Goal: Task Accomplishment & Management: Manage account settings

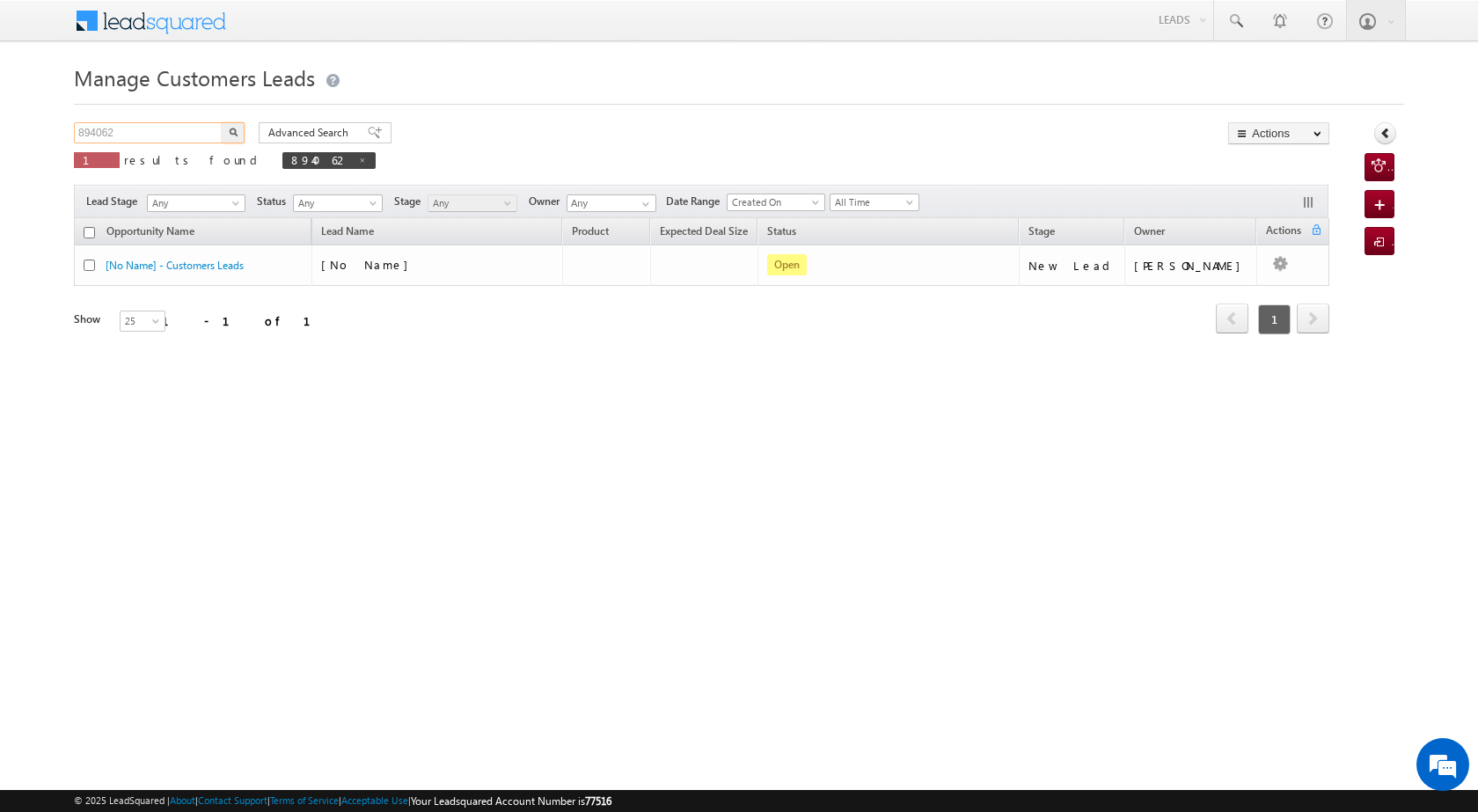
drag, startPoint x: 163, startPoint y: 125, endPoint x: 81, endPoint y: 128, distance: 82.1
click at [81, 128] on input "894062" at bounding box center [148, 133] width 150 height 21
paste input "81381"
type input "881381"
click at [226, 137] on button "button" at bounding box center [232, 133] width 23 height 21
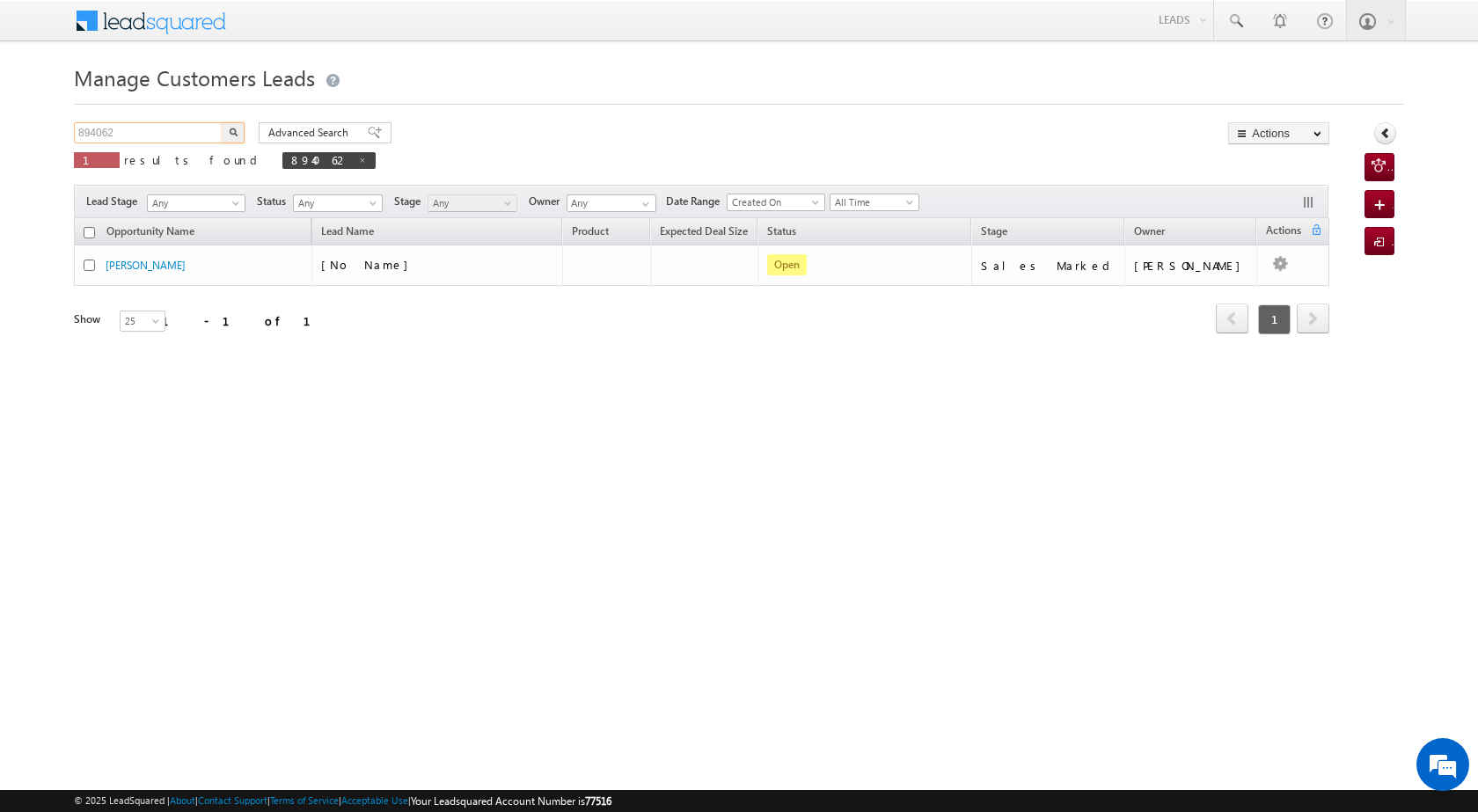
drag, startPoint x: 147, startPoint y: 130, endPoint x: 38, endPoint y: 125, distance: 109.1
click at [38, 125] on body "Menu [PERSON_NAME] [PERSON_NAME] a2@ks erve." at bounding box center [739, 249] width 1478 height 499
paste input "81381"
drag, startPoint x: 183, startPoint y: 135, endPoint x: 83, endPoint y: 127, distance: 100.3
click at [83, 127] on input "88138" at bounding box center [148, 133] width 150 height 21
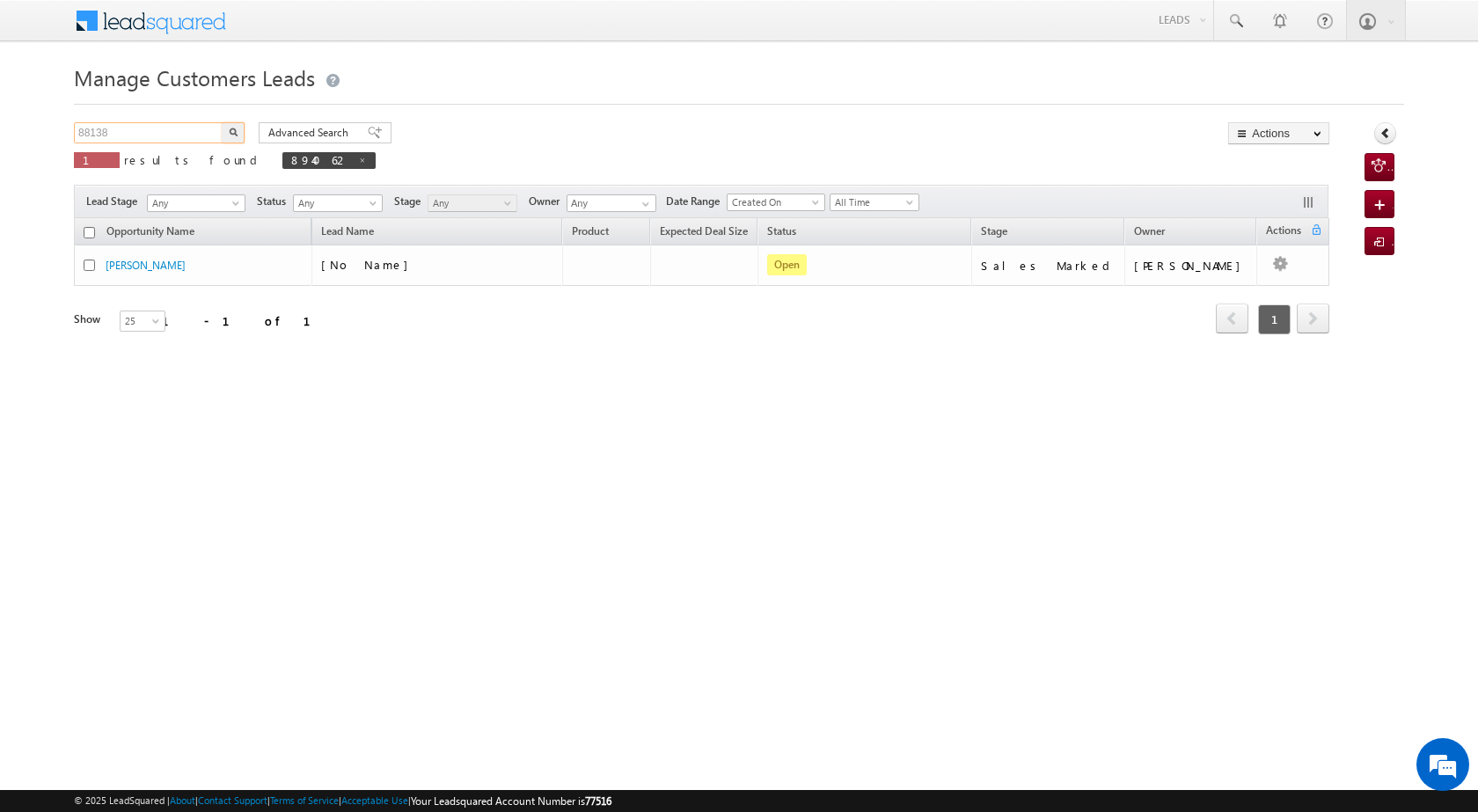
click at [124, 129] on input "88138" at bounding box center [148, 133] width 150 height 21
drag, startPoint x: 124, startPoint y: 129, endPoint x: 47, endPoint y: 123, distance: 77.2
click at [47, 123] on body "Menu [PERSON_NAME] [PERSON_NAME] a2@ks erve." at bounding box center [739, 249] width 1478 height 499
paste input "1"
type input "881381"
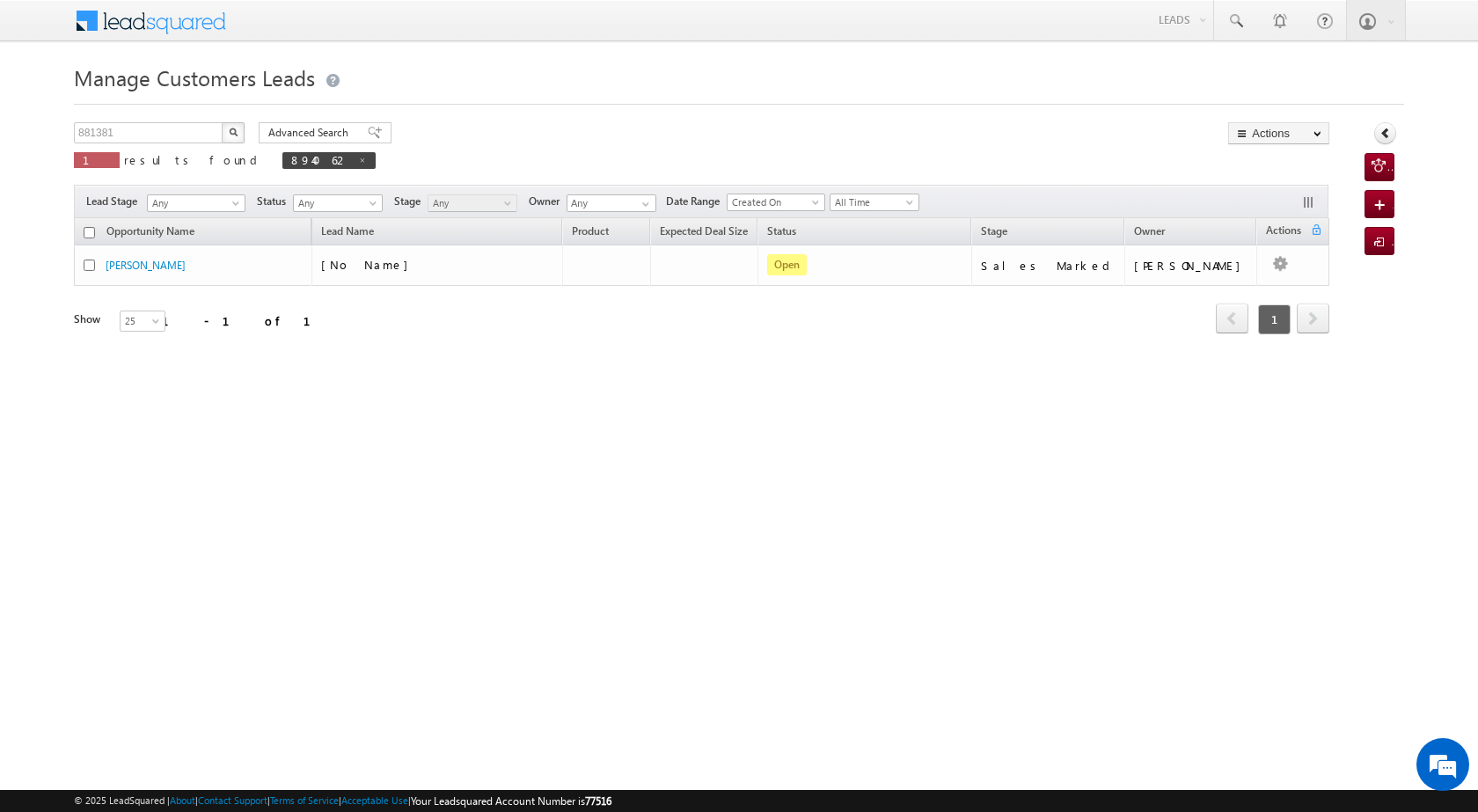
click at [231, 134] on img "button" at bounding box center [233, 132] width 9 height 9
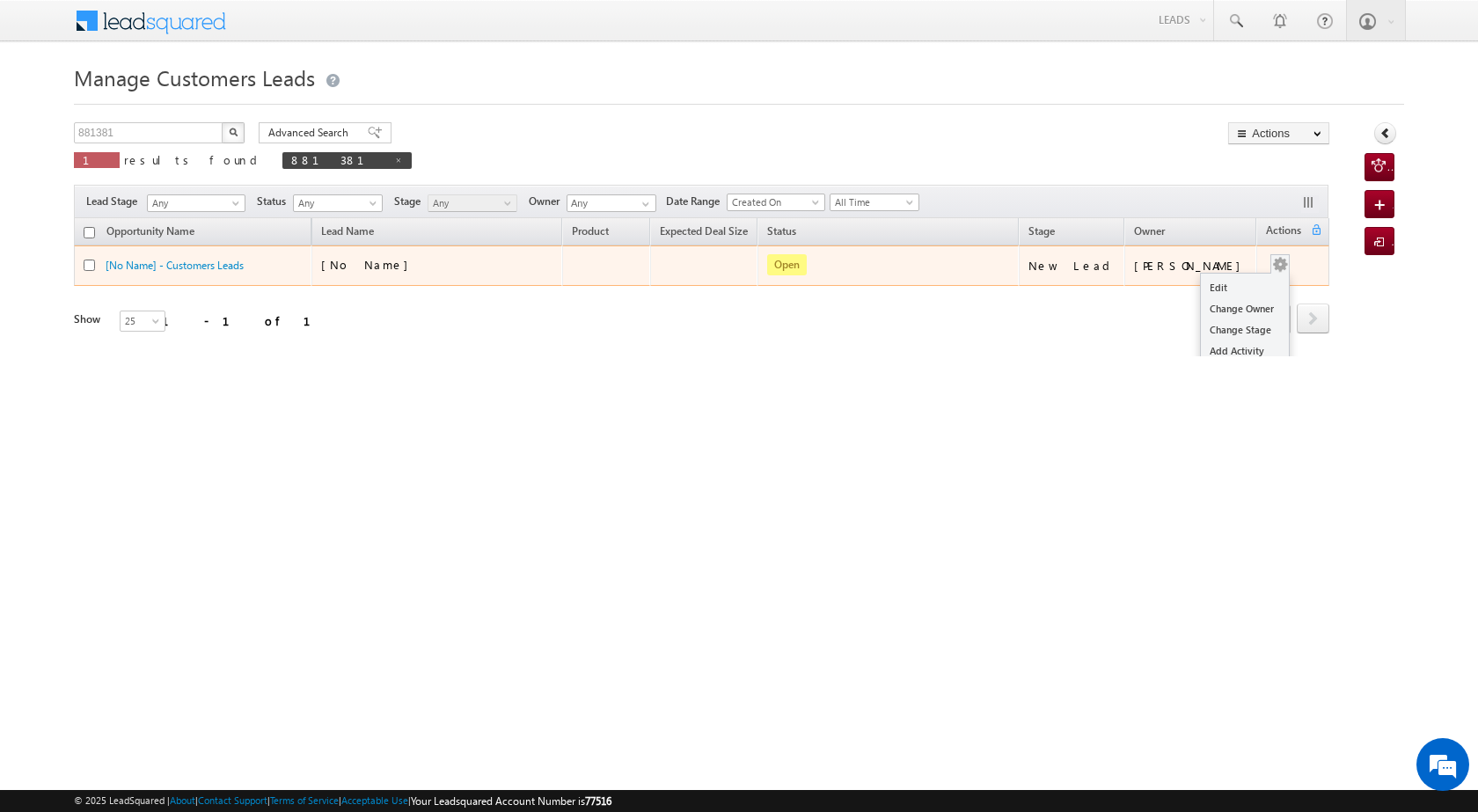
click at [1271, 270] on button "button" at bounding box center [1280, 265] width 18 height 18
click at [1238, 284] on link "Edit" at bounding box center [1245, 288] width 88 height 21
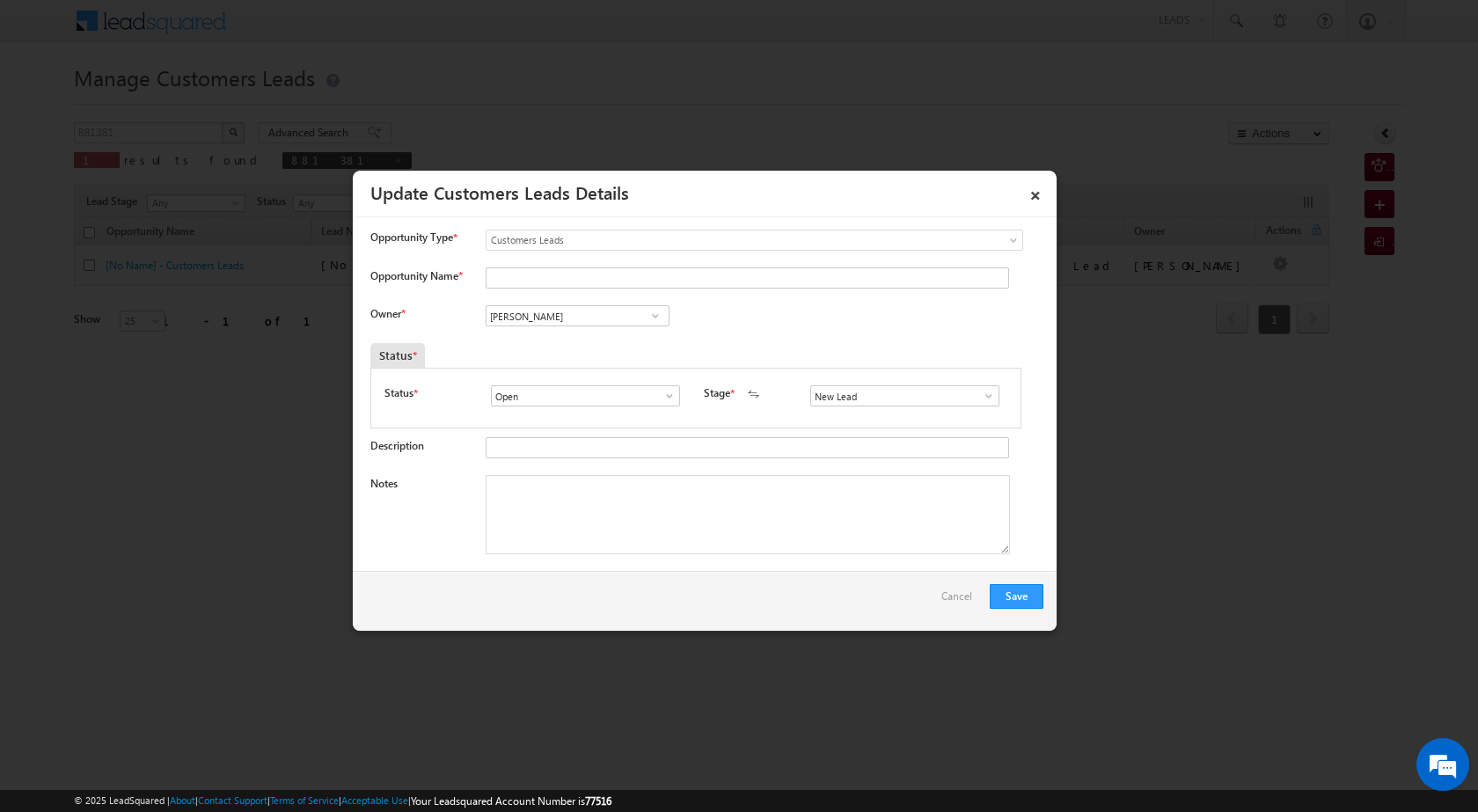
click at [650, 317] on span at bounding box center [655, 315] width 18 height 14
click at [644, 378] on span "[PERSON_NAME][EMAIL_ADDRESS][PERSON_NAME][DOMAIN_NAME]" at bounding box center [572, 382] width 159 height 13
type input "[PERSON_NAME]"
click at [648, 510] on textarea "Notes" at bounding box center [748, 514] width 525 height 79
paste textarea "881381"
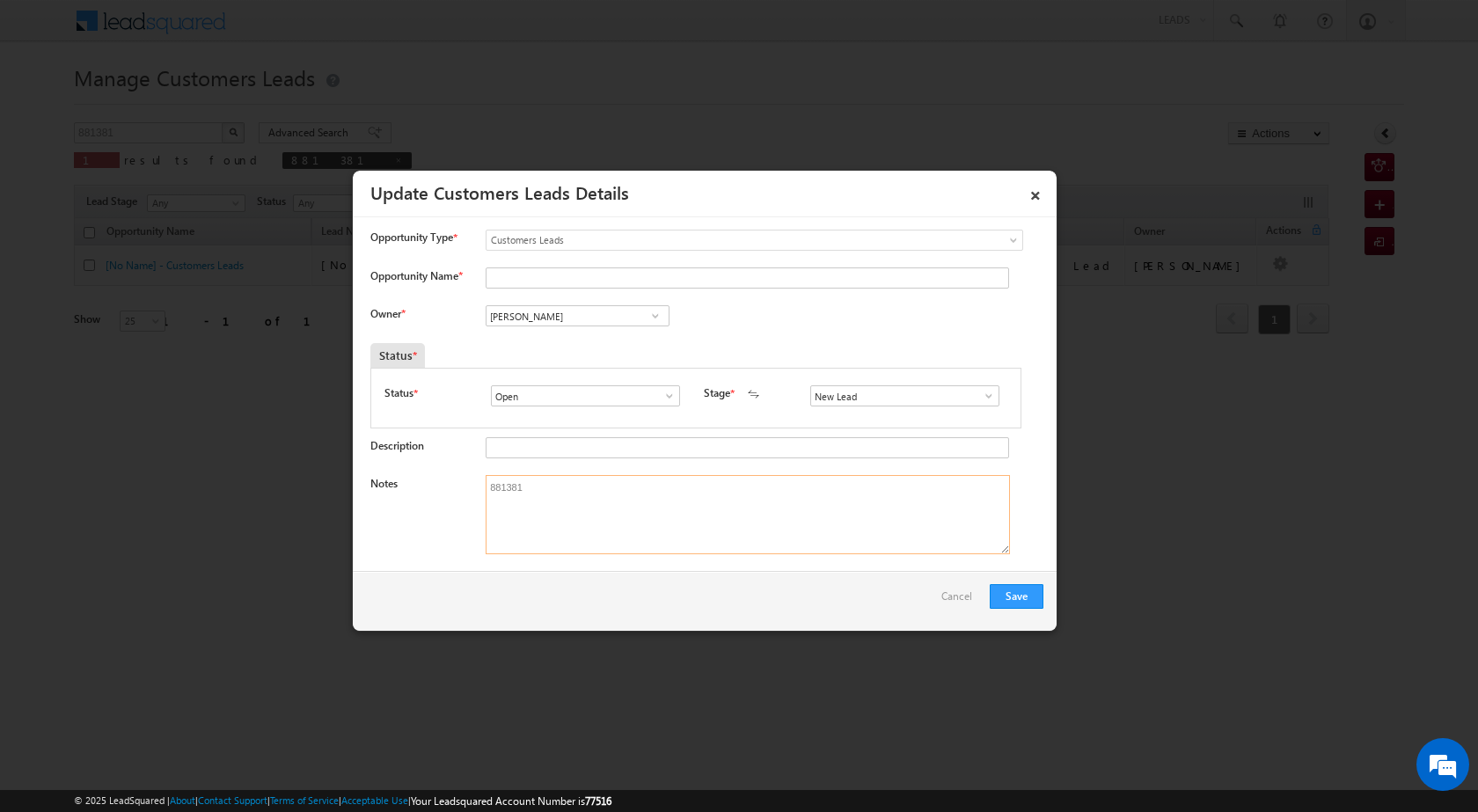
click at [572, 533] on textarea "881381" at bounding box center [748, 514] width 525 height 79
paste textarea "BT+TOPUP OUSTSTIND LOAN 14 LAC TOPUP 8.50 LAC BUSINESS 65 K EMI EMI 30 25 K HIS…"
type textarea "881381 BT+TOPUP OUSTSTIND LOAN 14 LAC TOPUP 8.50 LAC BUSINESS 65 K EMI EMI 30 2…"
click at [528, 277] on input "Opportunity Name *" at bounding box center [748, 277] width 524 height 21
click at [559, 275] on input "Opportunity Name *" at bounding box center [748, 277] width 524 height 21
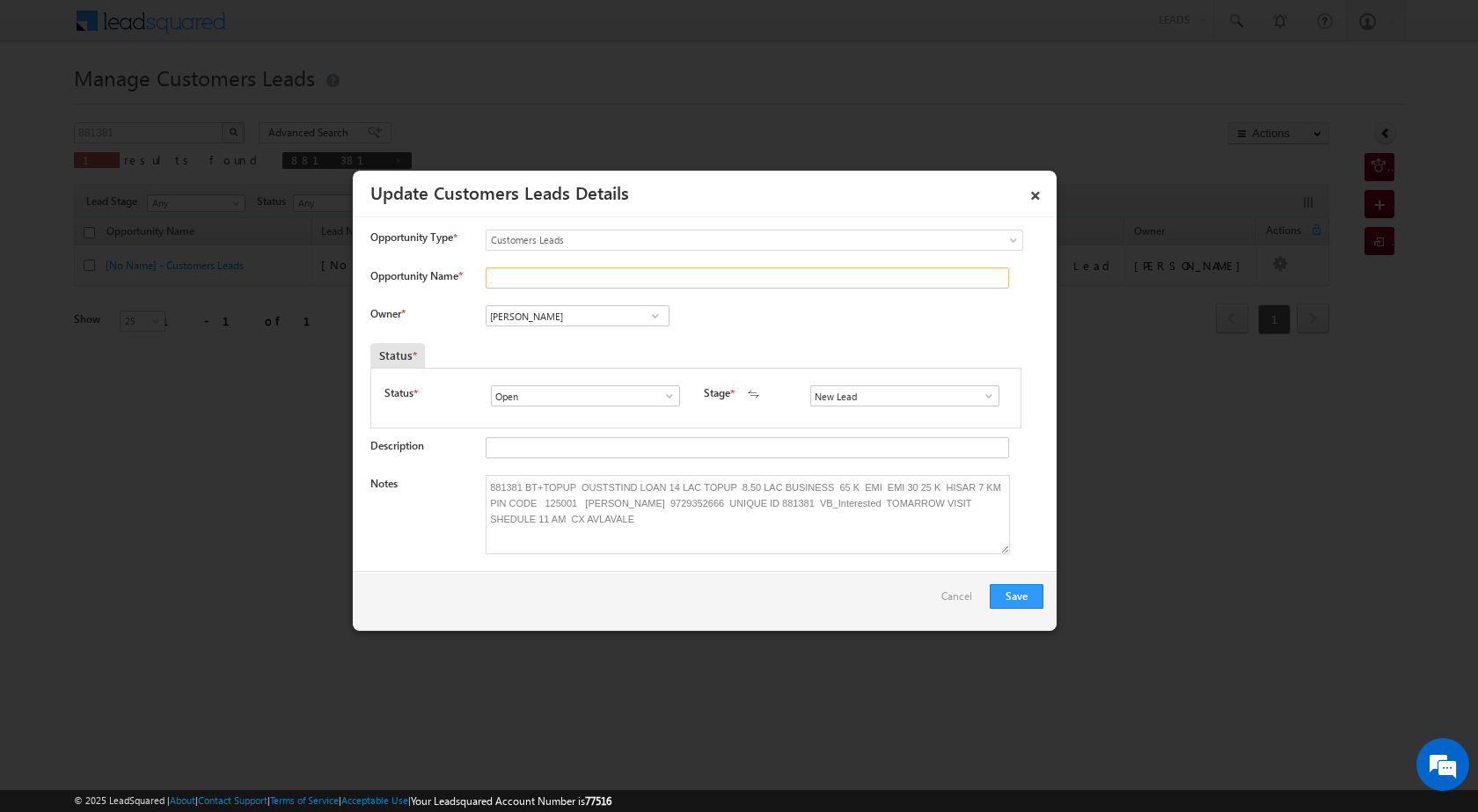
paste input "[PERSON_NAME]"
type input "[PERSON_NAME]"
click at [1029, 583] on div "Save Cancel" at bounding box center [704, 600] width 704 height 60
click at [655, 312] on span at bounding box center [655, 315] width 18 height 14
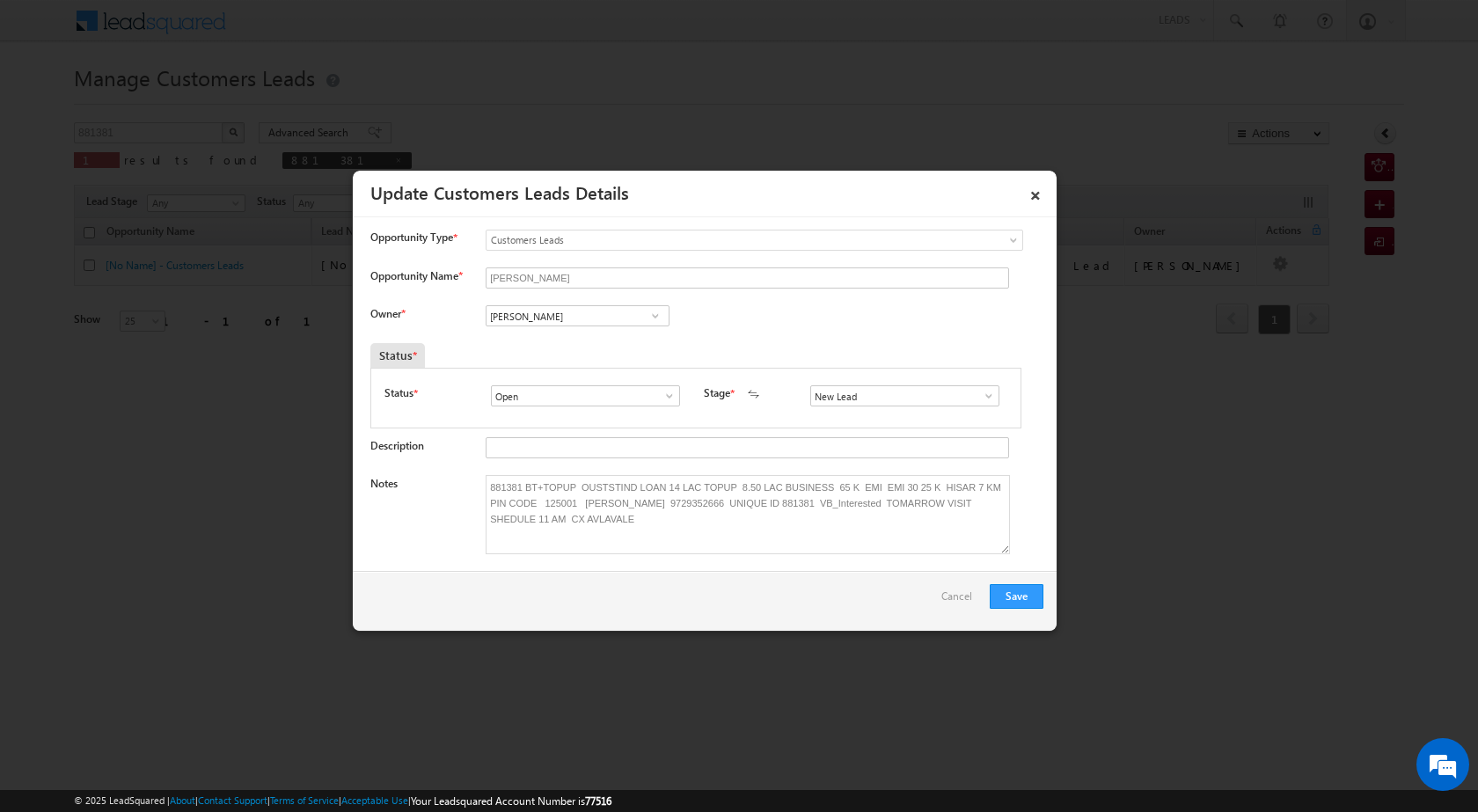
click at [655, 312] on span at bounding box center [655, 315] width 18 height 14
click at [612, 387] on span "[PERSON_NAME][EMAIL_ADDRESS][PERSON_NAME][DOMAIN_NAME]" at bounding box center [572, 382] width 159 height 13
type input "[PERSON_NAME]"
click at [1026, 602] on button "Save" at bounding box center [1017, 596] width 53 height 25
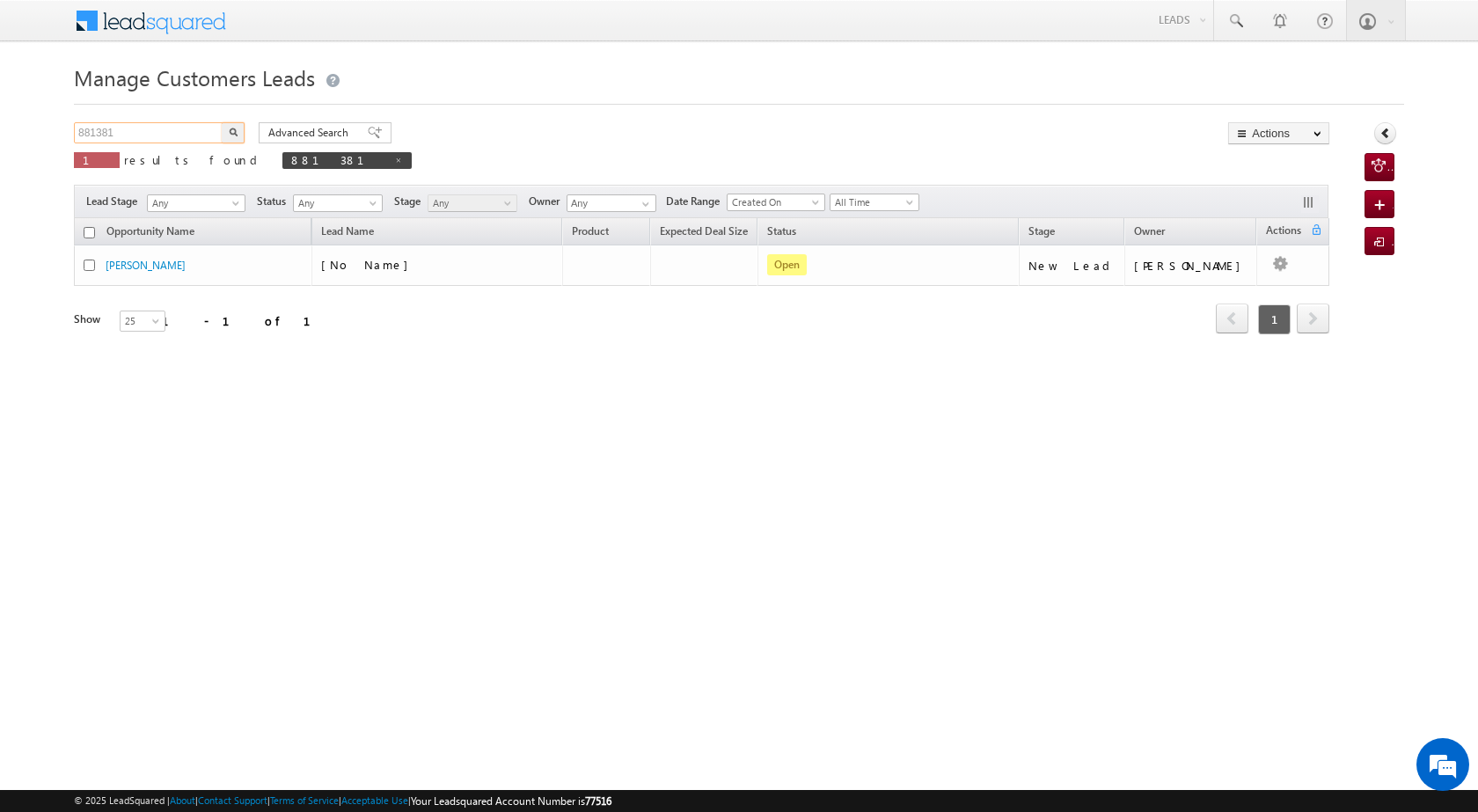
drag, startPoint x: 121, startPoint y: 128, endPoint x: 77, endPoint y: 131, distance: 44.1
click at [77, 131] on input "881381" at bounding box center [148, 133] width 150 height 21
paste input "904655"
type input "904655"
click at [228, 137] on button "button" at bounding box center [232, 133] width 23 height 21
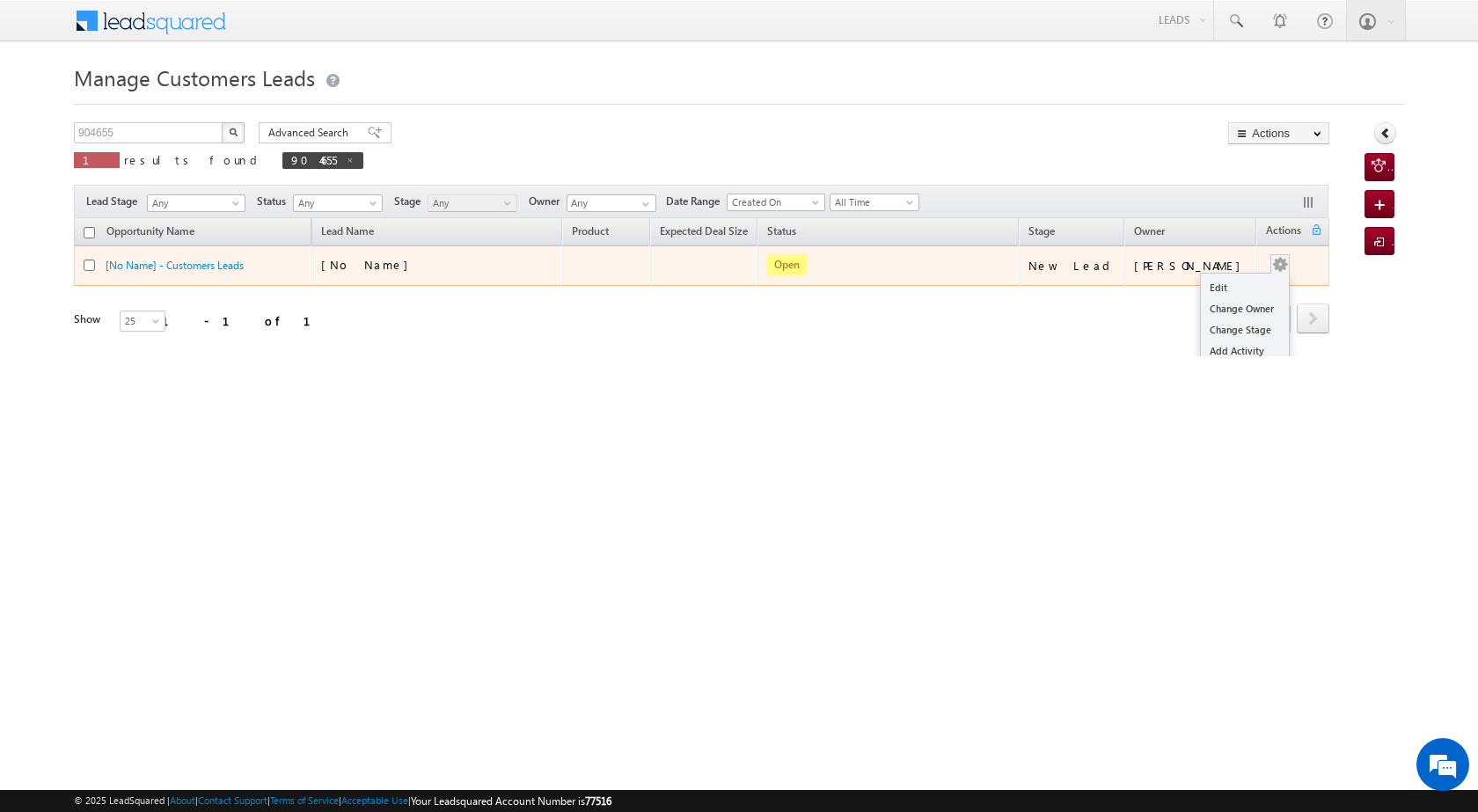
click at [1271, 260] on button "button" at bounding box center [1280, 265] width 18 height 18
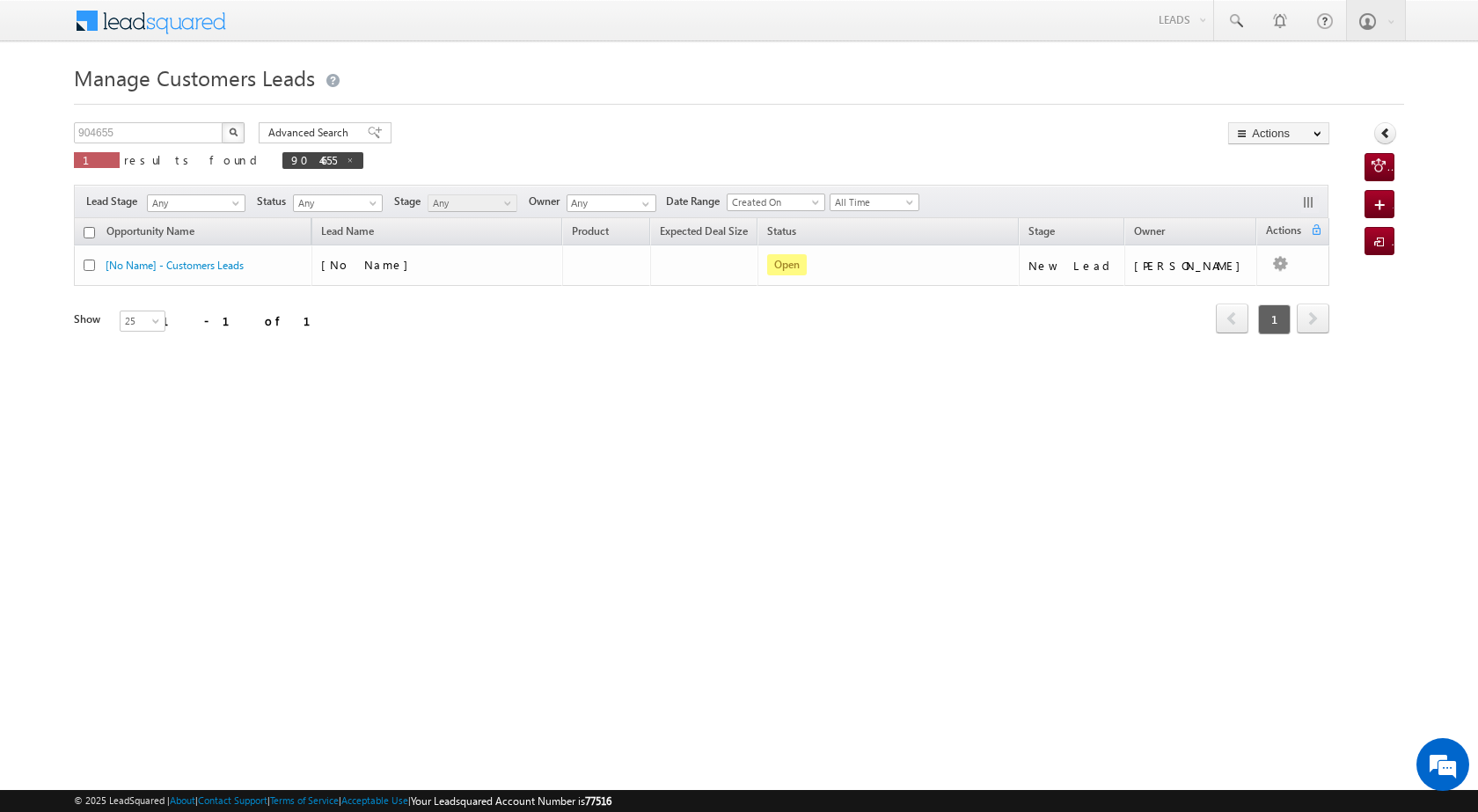
click at [1225, 287] on div "Refresh first prev 1 next last 1 - 1 of 1" at bounding box center [702, 311] width 1256 height 51
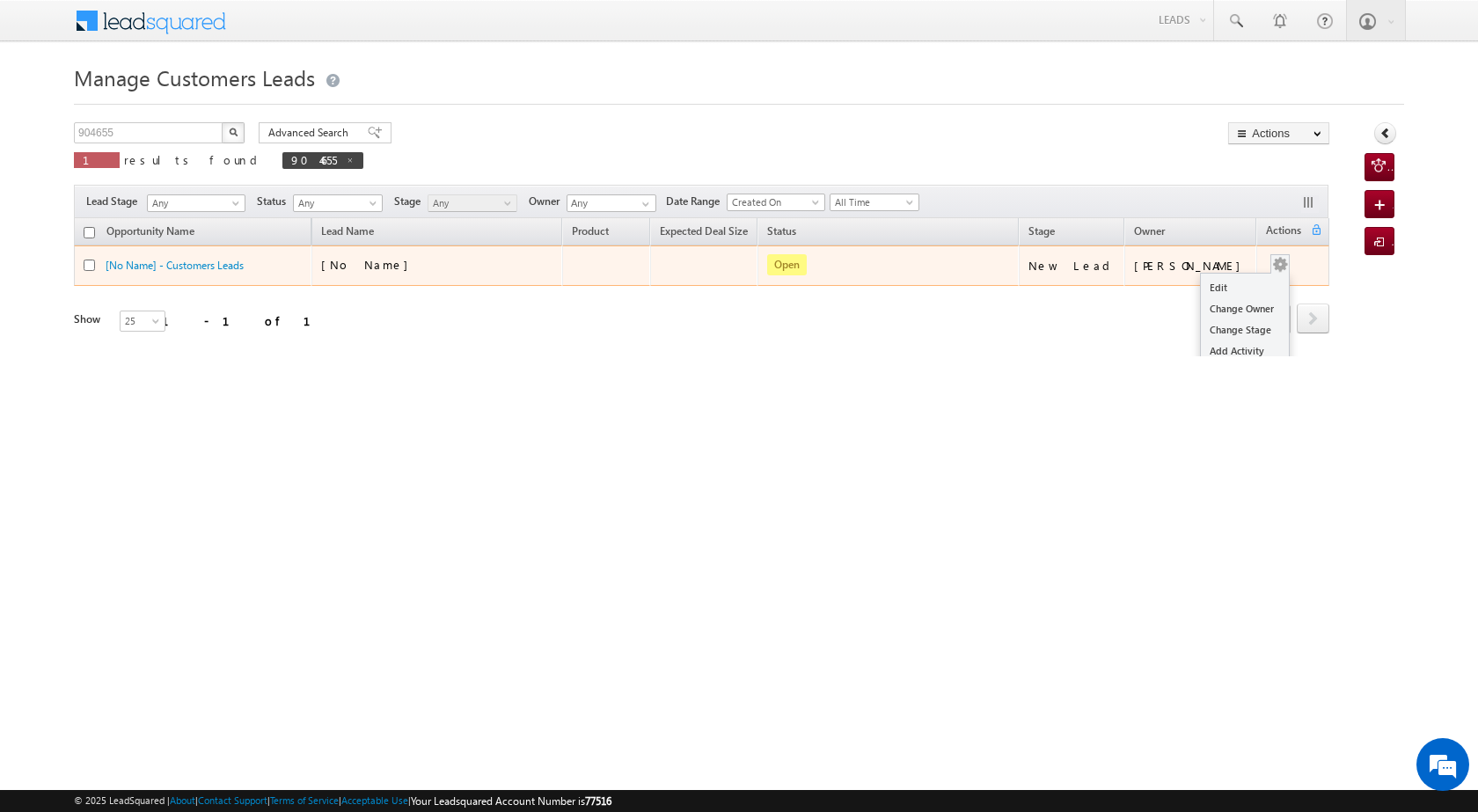
click at [1276, 257] on span at bounding box center [1280, 264] width 19 height 19
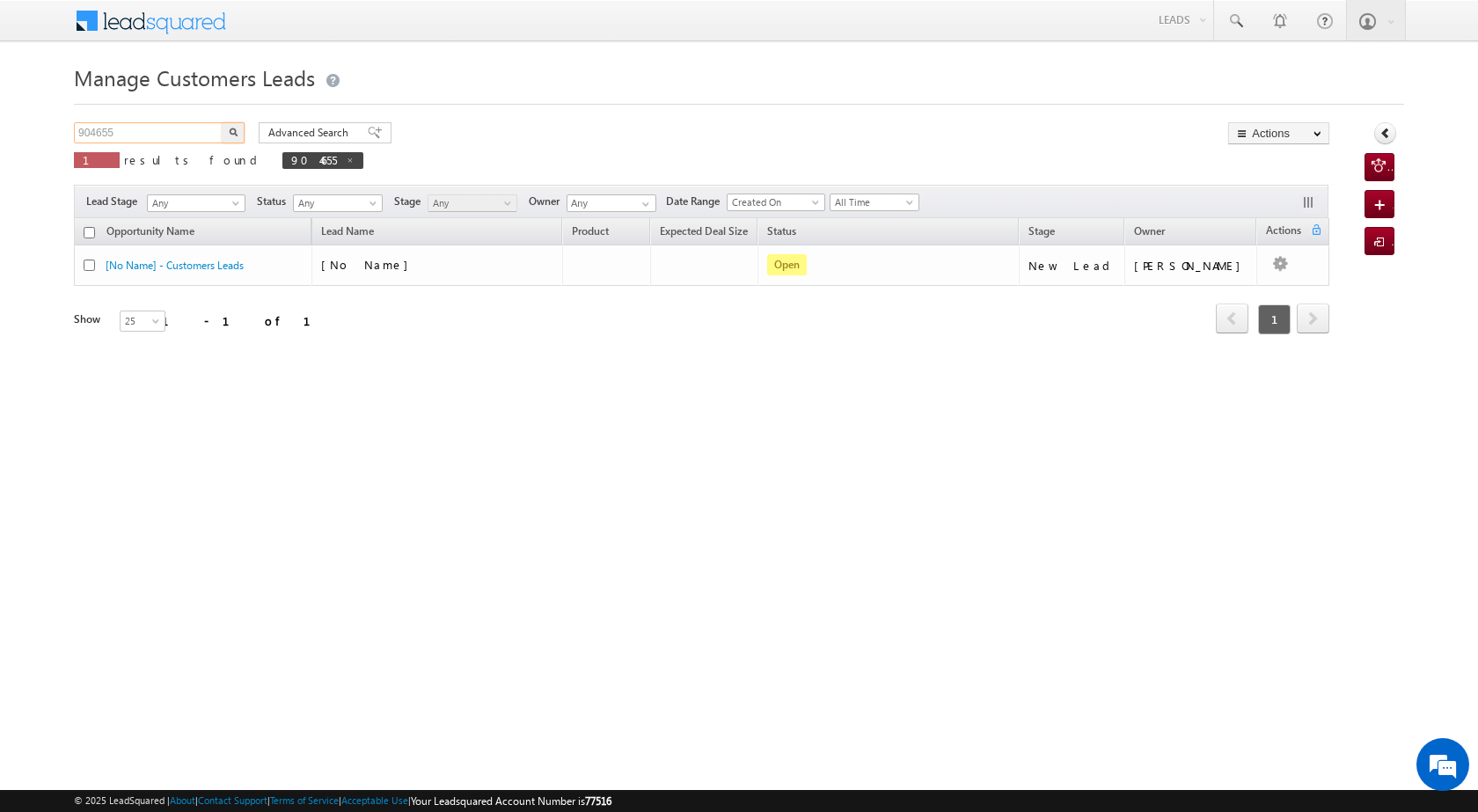
click at [122, 127] on input "904655" at bounding box center [148, 133] width 150 height 21
click at [125, 127] on input "904655" at bounding box center [148, 133] width 150 height 21
click at [66, 130] on body "Menu [PERSON_NAME] [PERSON_NAME] a2@ks erve." at bounding box center [739, 249] width 1478 height 499
click at [239, 133] on button "button" at bounding box center [232, 133] width 23 height 21
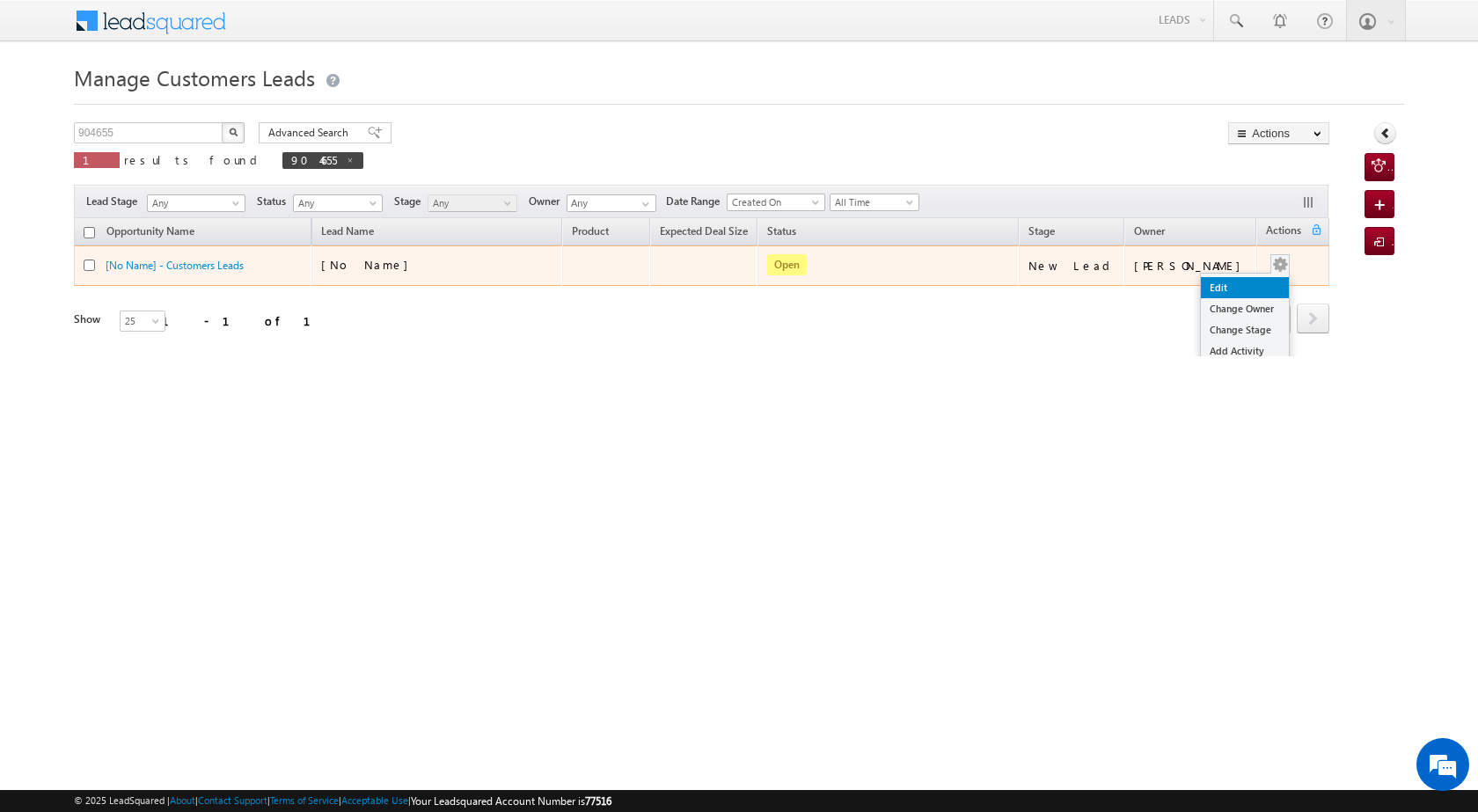
click at [1229, 285] on link "Edit" at bounding box center [1245, 288] width 88 height 21
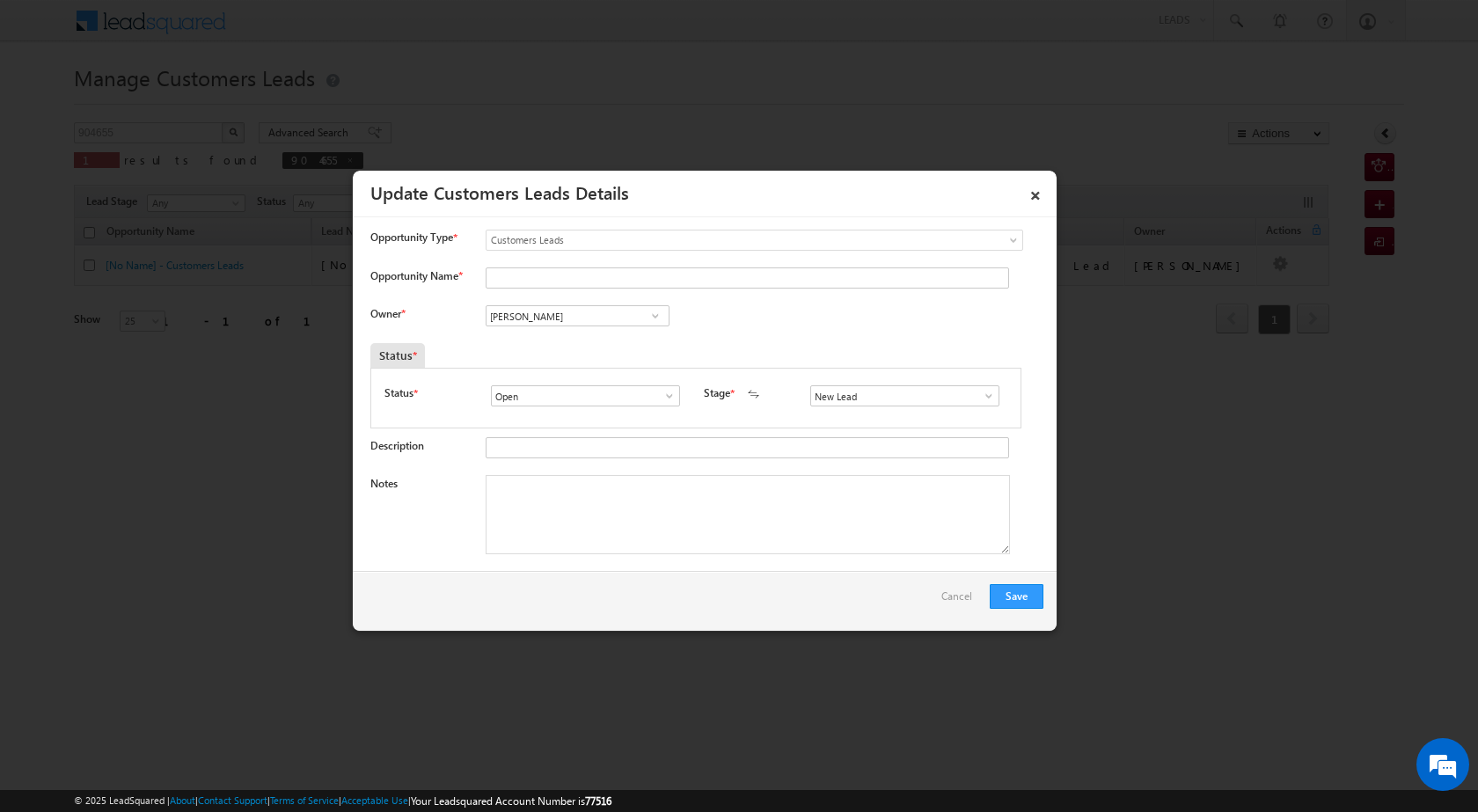
click at [659, 317] on span at bounding box center [655, 315] width 18 height 14
click at [592, 341] on link "[PERSON_NAME] Jaiswal [EMAIL_ADDRESS][DOMAIN_NAME]" at bounding box center [577, 343] width 183 height 33
type input "[PERSON_NAME]"
click at [638, 514] on textarea "Notes" at bounding box center [748, 514] width 525 height 79
click at [980, 394] on span at bounding box center [988, 395] width 18 height 14
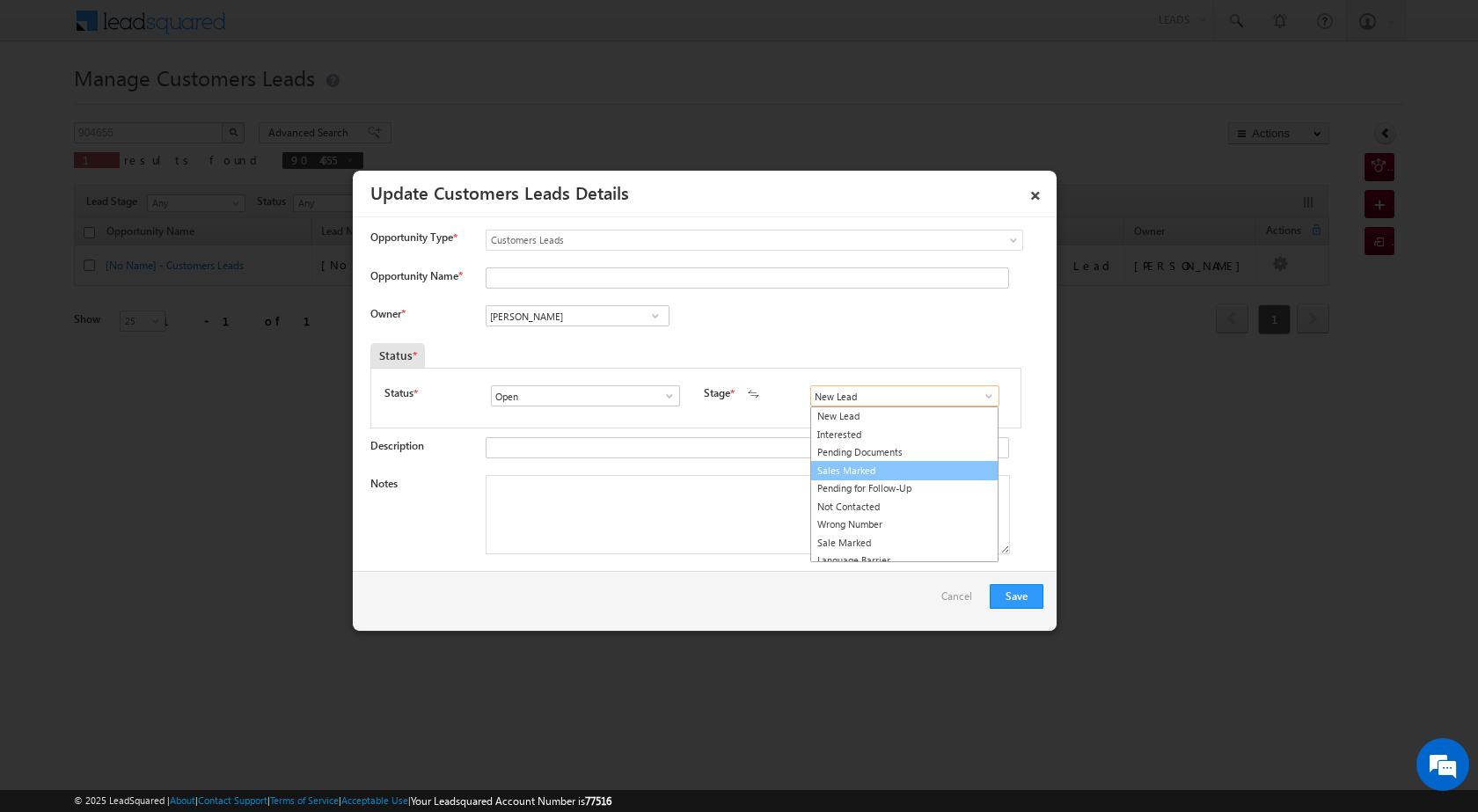
click at [910, 475] on link "Sales Marked" at bounding box center [905, 471] width 188 height 20
type input "Sales Marked"
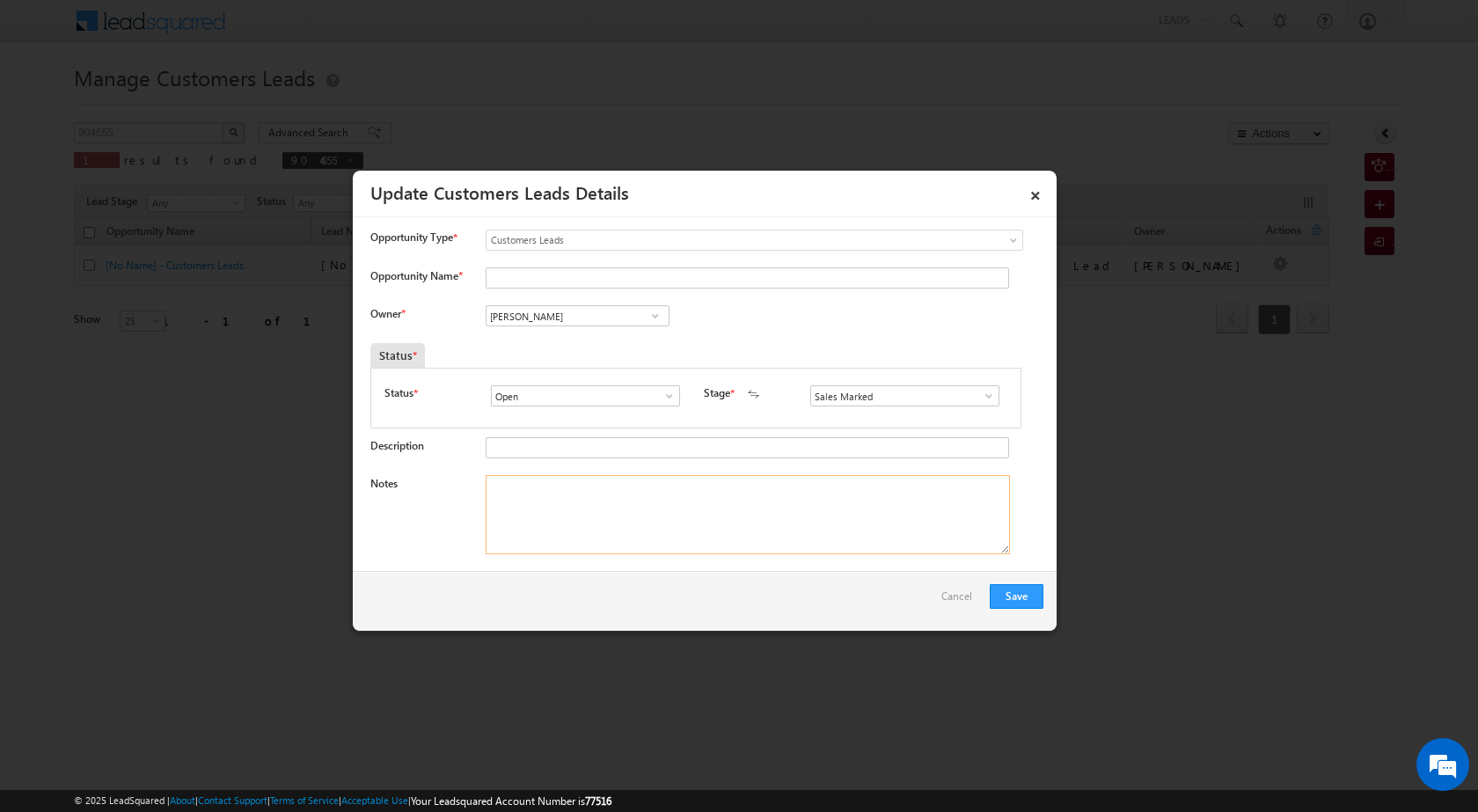
click at [610, 490] on textarea "Notes" at bounding box center [748, 514] width 525 height 79
click at [661, 509] on textarea "Notes" at bounding box center [748, 514] width 525 height 79
paste textarea "PLOT 8 LAC LOAN AMOUNT 10 LAC BUSINESS KIRANA SHOP INCOME 50 K CURENT HOME CRED…"
type textarea "PLOT 8 LAC LOAN AMOUNT 10 LAC BUSINESS KIRANA SHOP INCOME 50 K CURENT HOME CRED…"
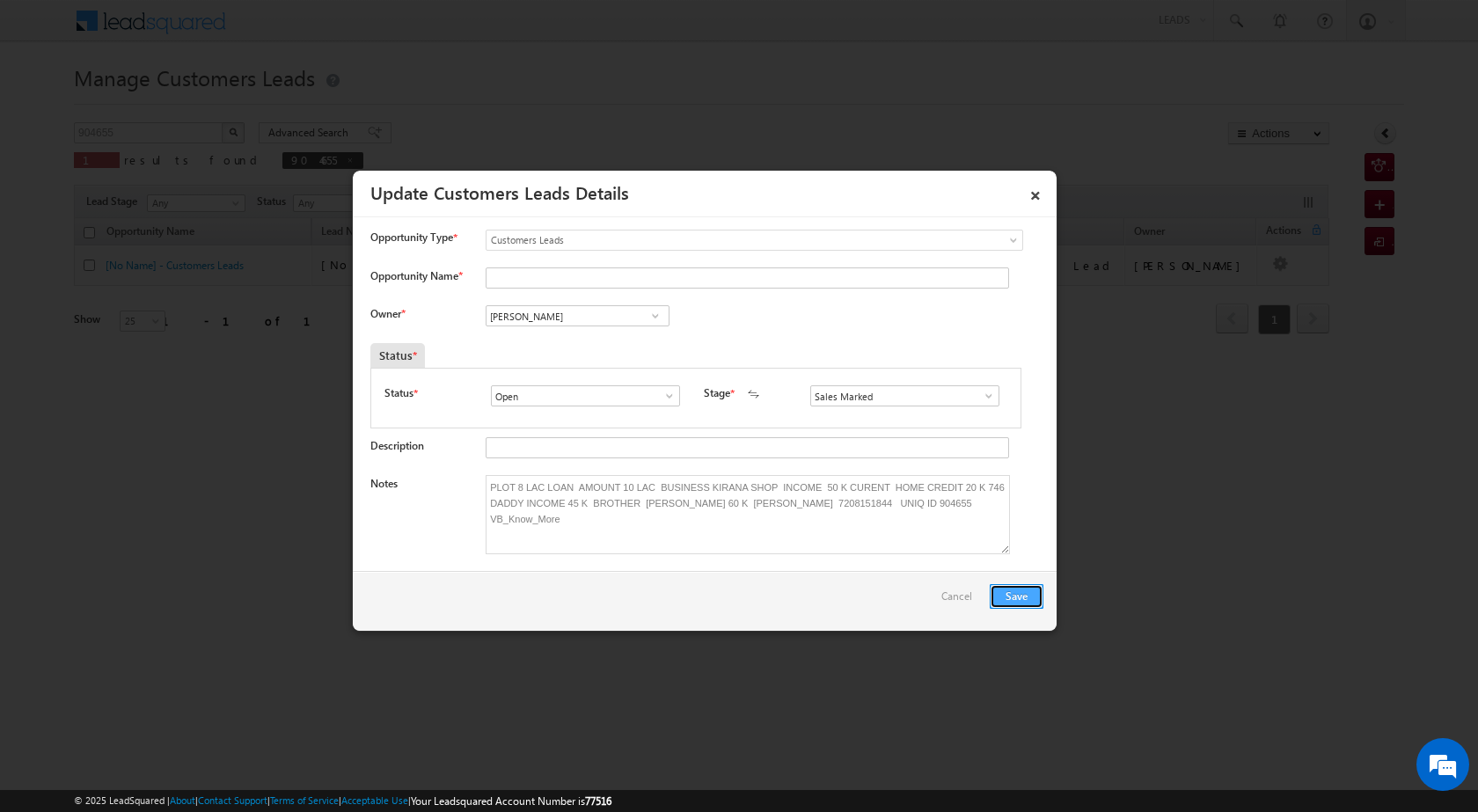
click at [1023, 596] on button "Save" at bounding box center [1017, 596] width 53 height 25
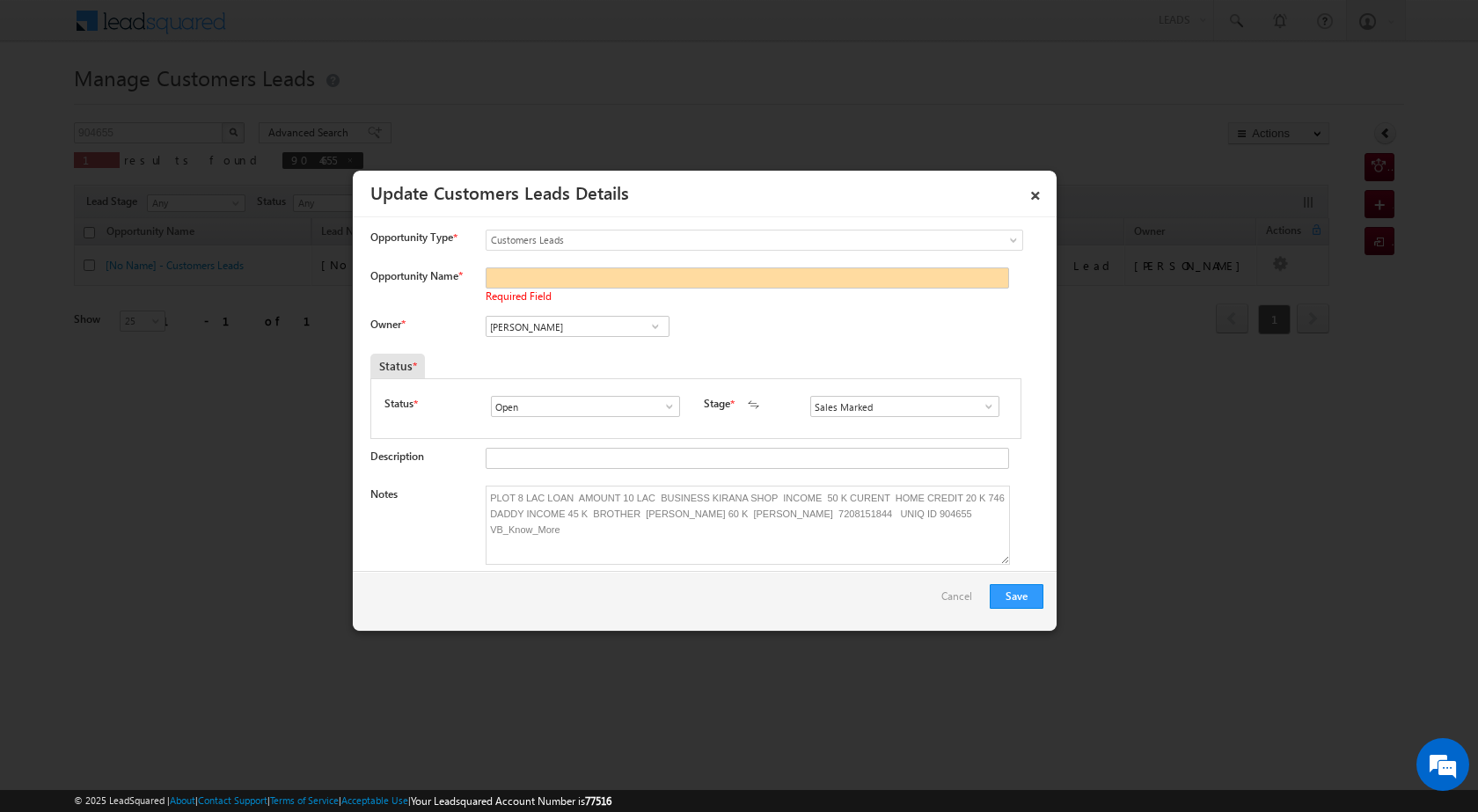
click at [529, 290] on span "Required Field" at bounding box center [519, 296] width 66 height 13
click at [526, 282] on input "Opportunity Name *" at bounding box center [748, 277] width 524 height 21
drag, startPoint x: 707, startPoint y: 511, endPoint x: 818, endPoint y: 513, distance: 111.0
click at [818, 513] on textarea "PLOT 8 LAC LOAN AMOUNT 10 LAC BUSINESS KIRANA SHOP INCOME 50 K CURENT HOME CRED…" at bounding box center [748, 525] width 525 height 79
click at [516, 288] on input "Opportunity Name *" at bounding box center [748, 277] width 524 height 21
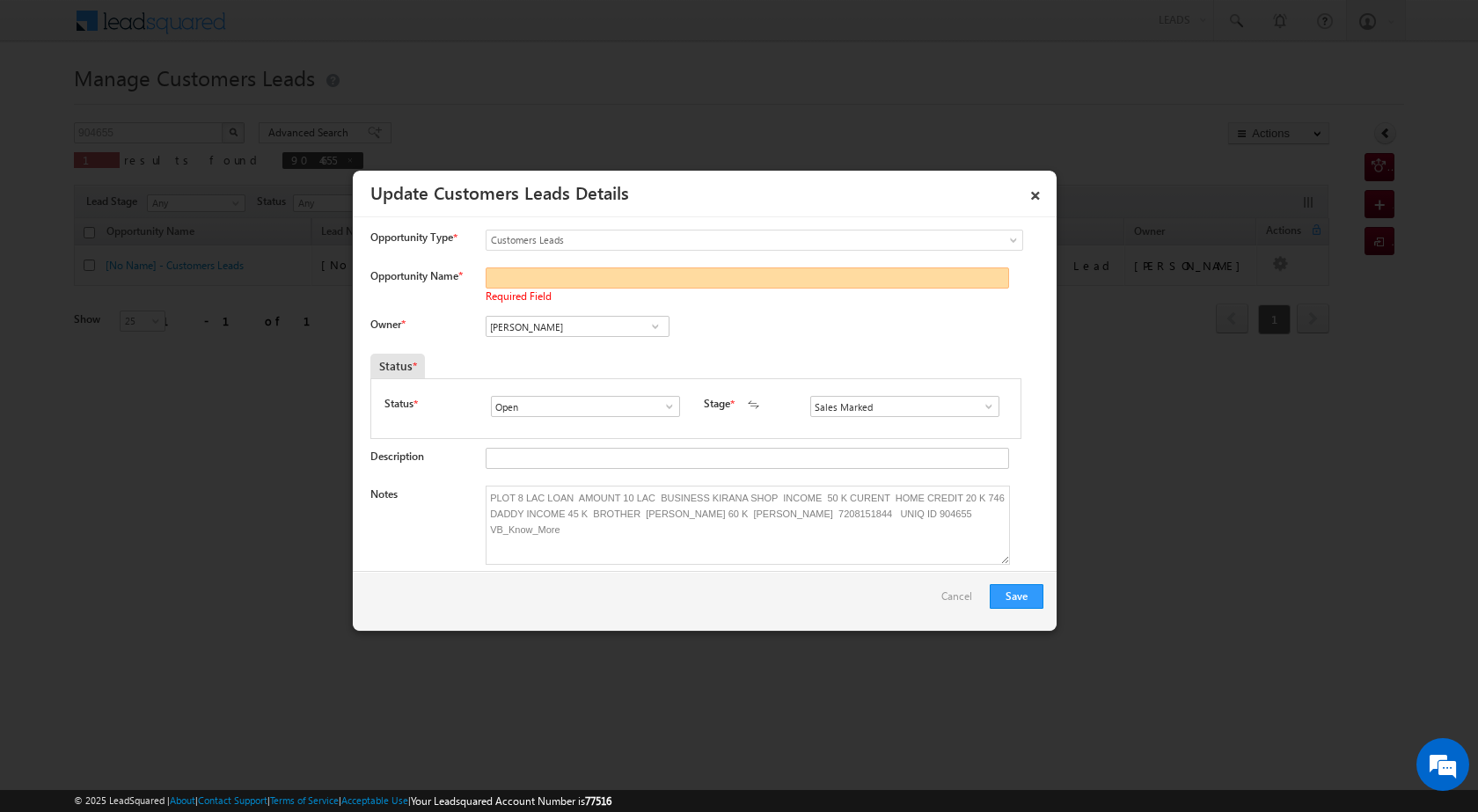
paste input "[PERSON_NAME]"
type input "[PERSON_NAME]"
click at [1014, 594] on button "Save" at bounding box center [1017, 596] width 53 height 25
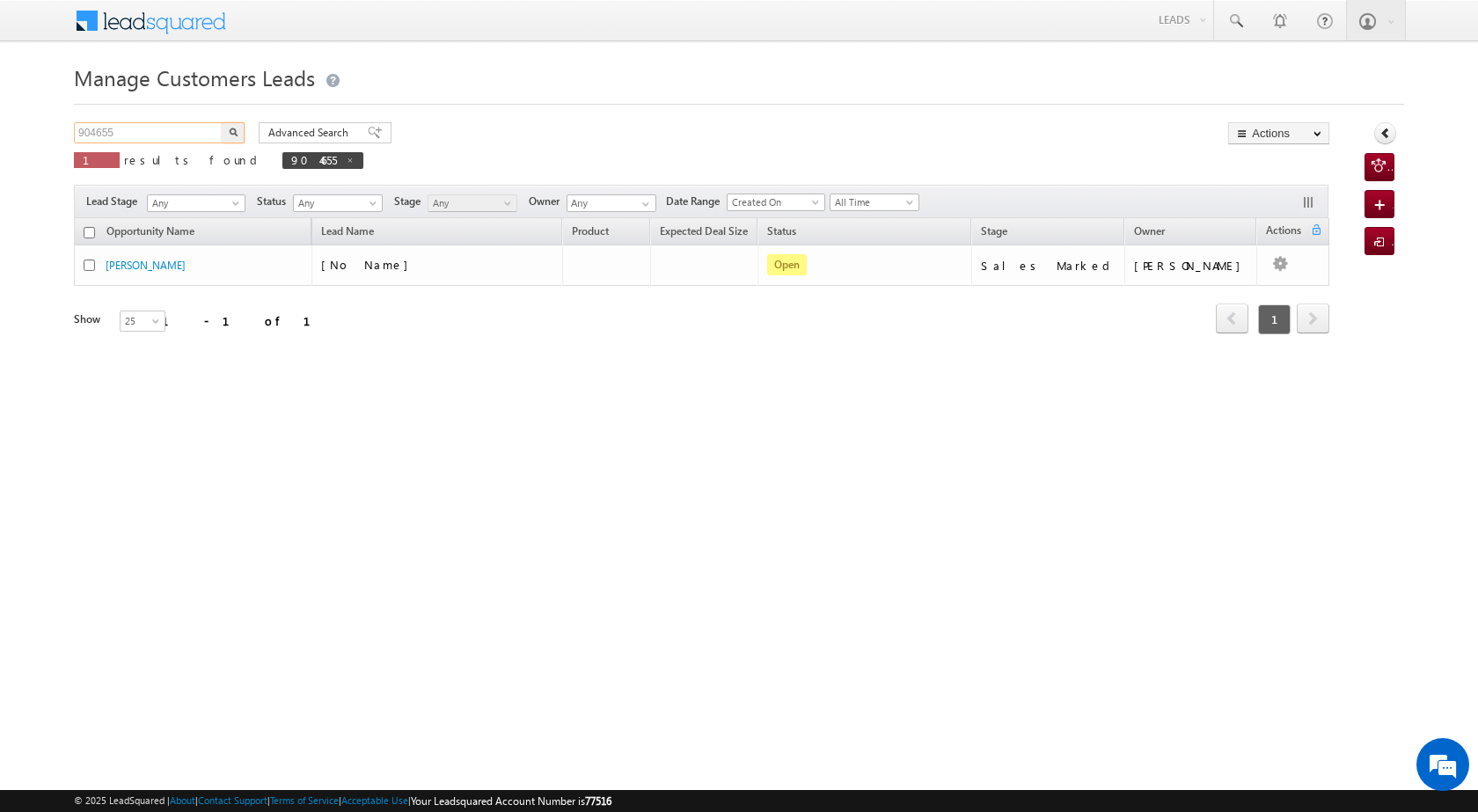
drag, startPoint x: 141, startPoint y: 131, endPoint x: 40, endPoint y: 119, distance: 101.7
click at [40, 119] on body "Menu [PERSON_NAME] [PERSON_NAME] a2@ks erve." at bounding box center [739, 249] width 1478 height 499
paste input "510"
type input "904510"
click at [236, 129] on img "button" at bounding box center [233, 132] width 9 height 9
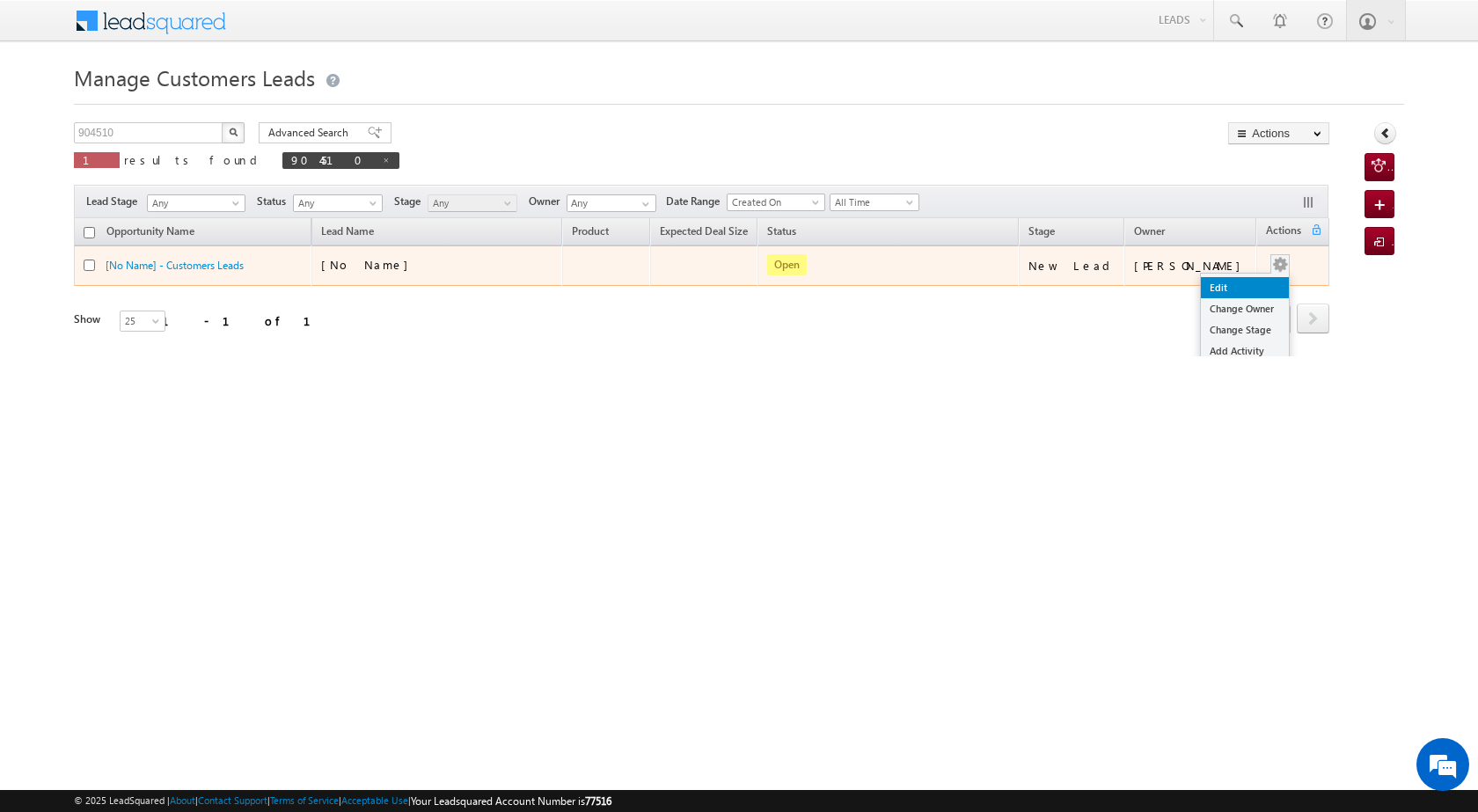
click at [1223, 286] on link "Edit" at bounding box center [1245, 288] width 88 height 21
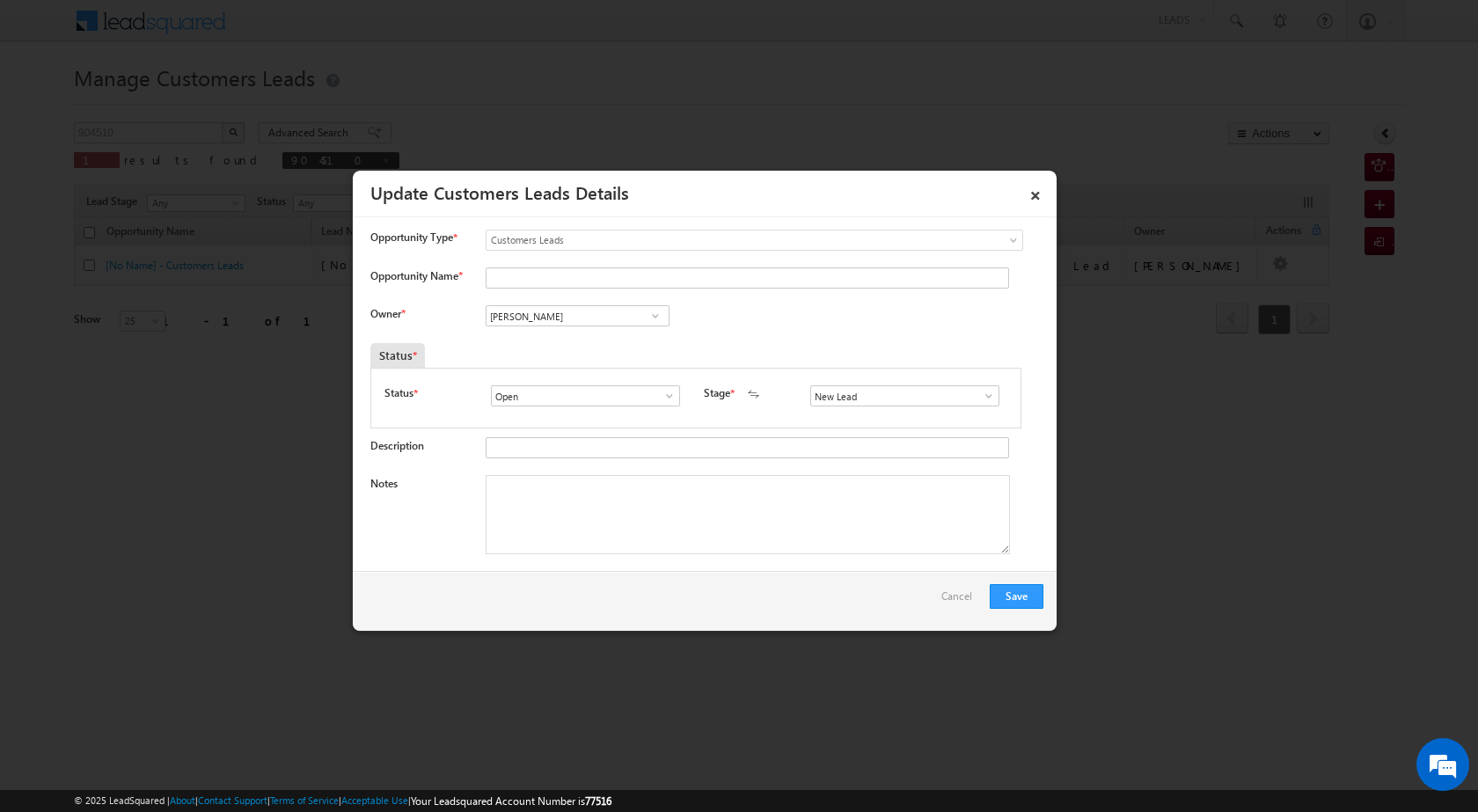
click at [646, 312] on span at bounding box center [655, 315] width 18 height 14
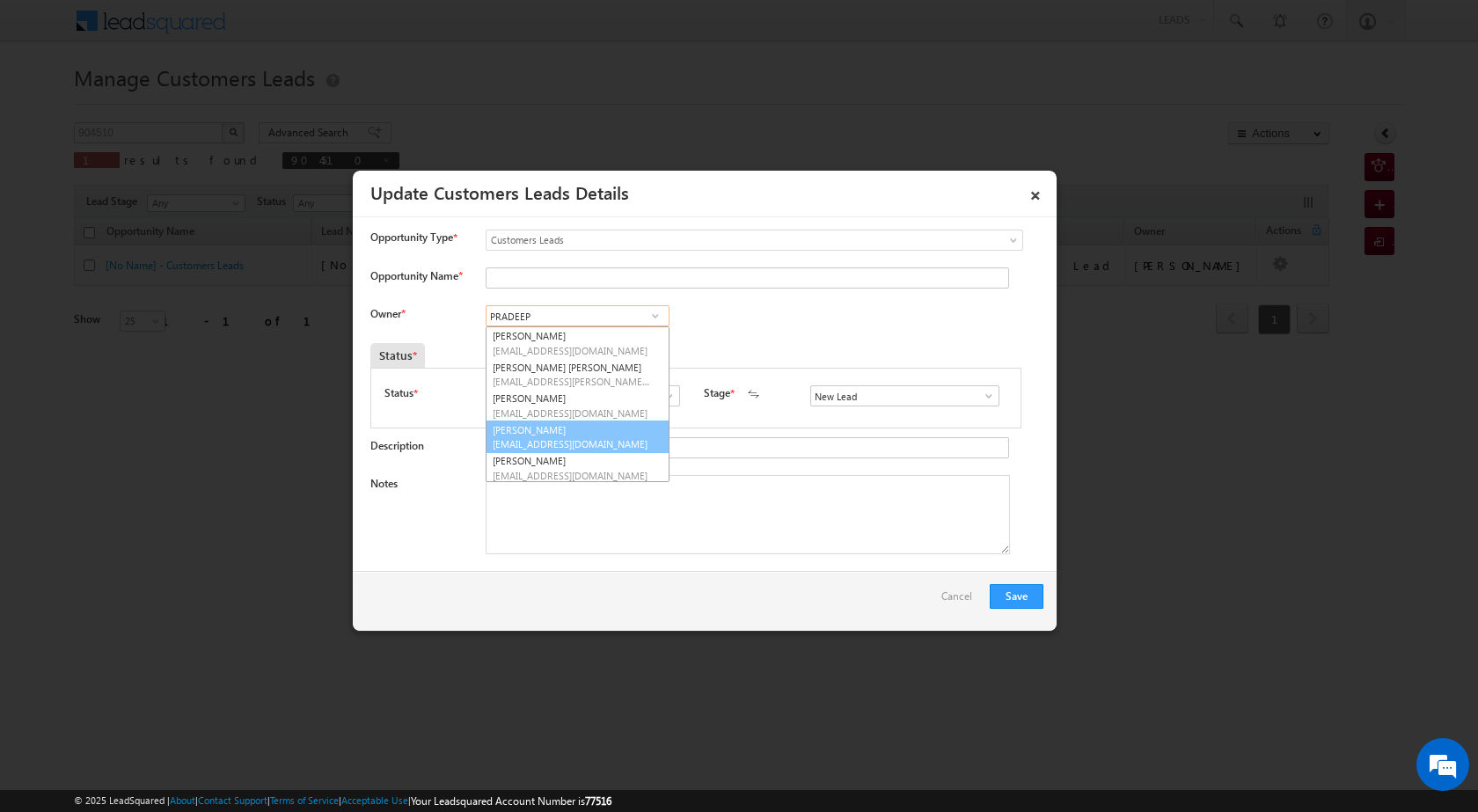
click at [547, 434] on link "[PERSON_NAME] [PERSON_NAME][EMAIL_ADDRESS][DOMAIN_NAME]" at bounding box center [577, 437] width 183 height 33
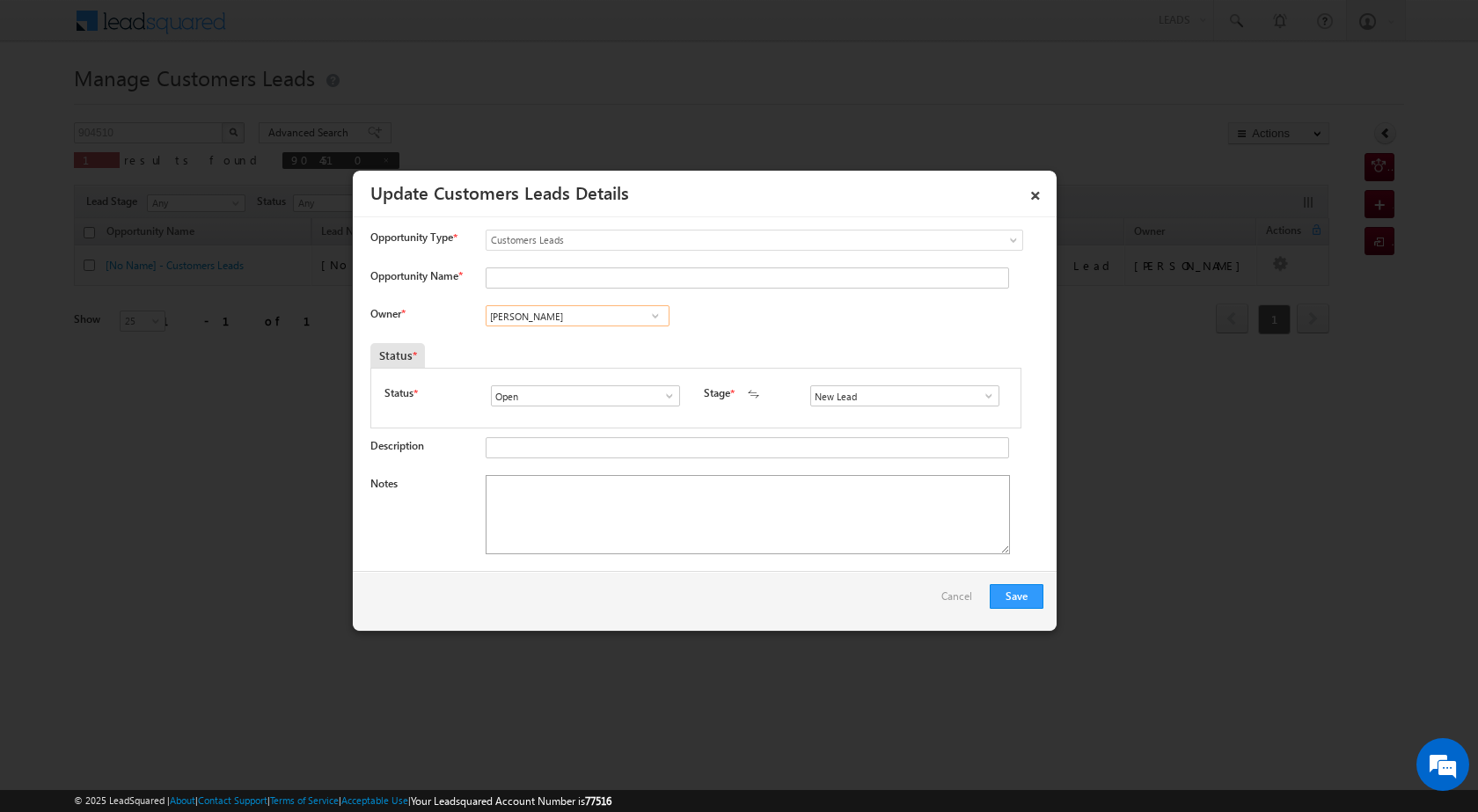
type input "[PERSON_NAME]"
click at [613, 541] on textarea "Notes" at bounding box center [748, 514] width 525 height 79
drag, startPoint x: 979, startPoint y: 390, endPoint x: 978, endPoint y: 410, distance: 20.0
click at [980, 390] on span at bounding box center [988, 395] width 18 height 14
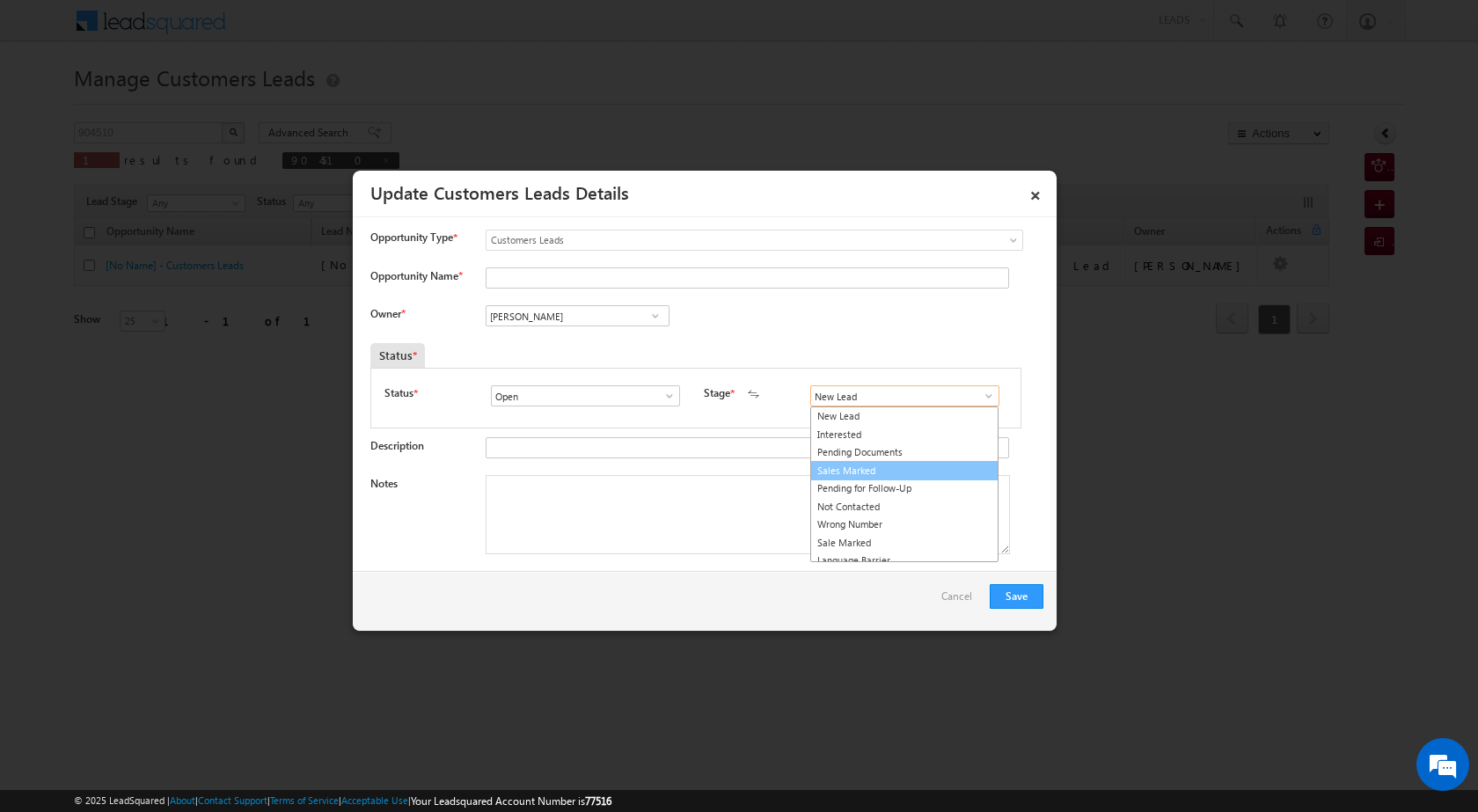
click at [895, 469] on link "Sales Marked" at bounding box center [905, 471] width 188 height 20
type input "Sales Marked"
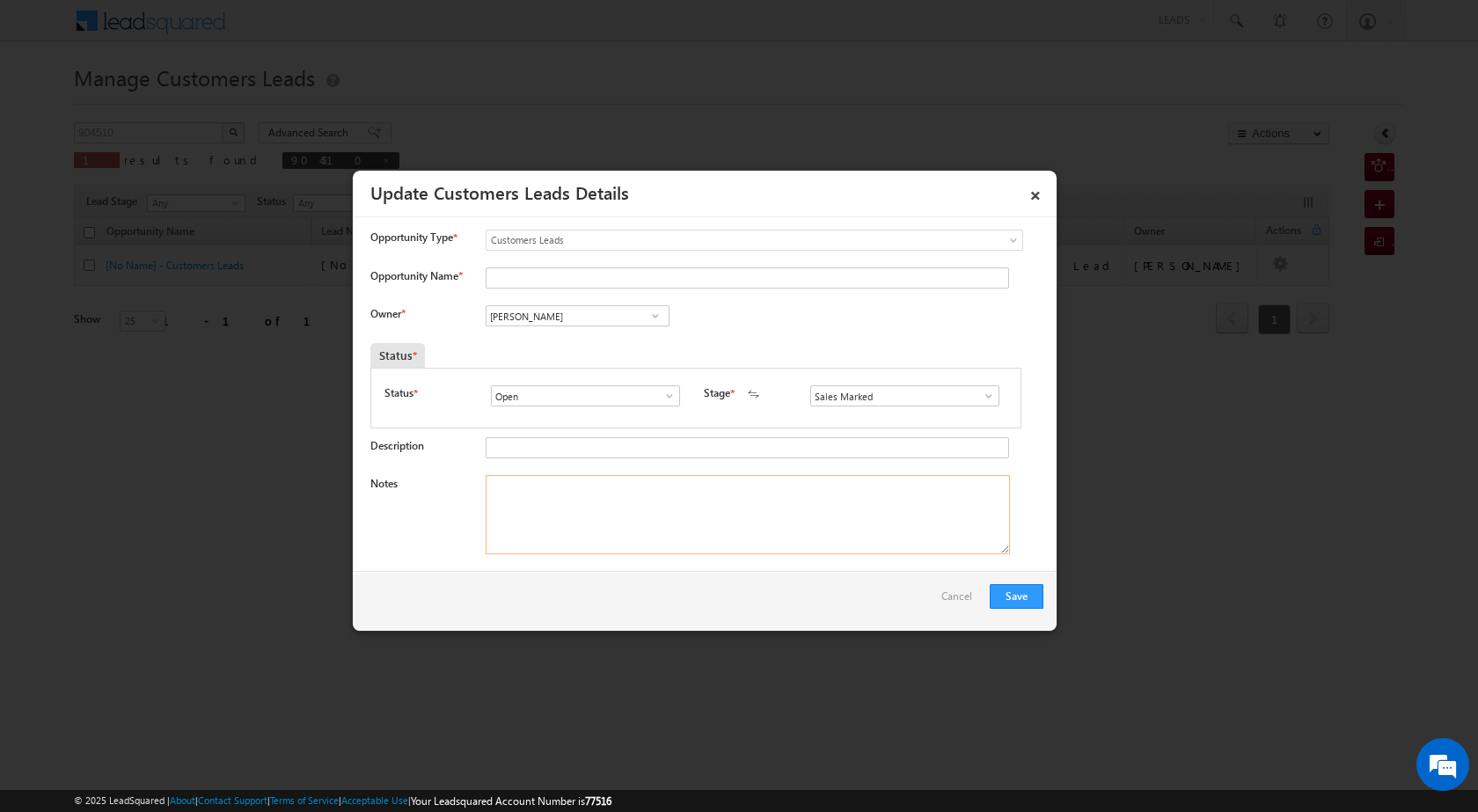
click at [781, 547] on textarea "Notes" at bounding box center [748, 514] width 525 height 79
click at [573, 524] on textarea "Notes" at bounding box center [748, 514] width 525 height 79
paste textarea "DEWAS KM 7. KM OWN PLOT 7 LAC BY LOAN AMOUNT 20 LAC JOB COMPMONY 25 BUSINESS WO…"
type textarea "DEWAS KM 7. KM OWN PLOT 7 LAC BY LOAN AMOUNT 20 LAC JOB COMPMONY 25 BUSINESS WO…"
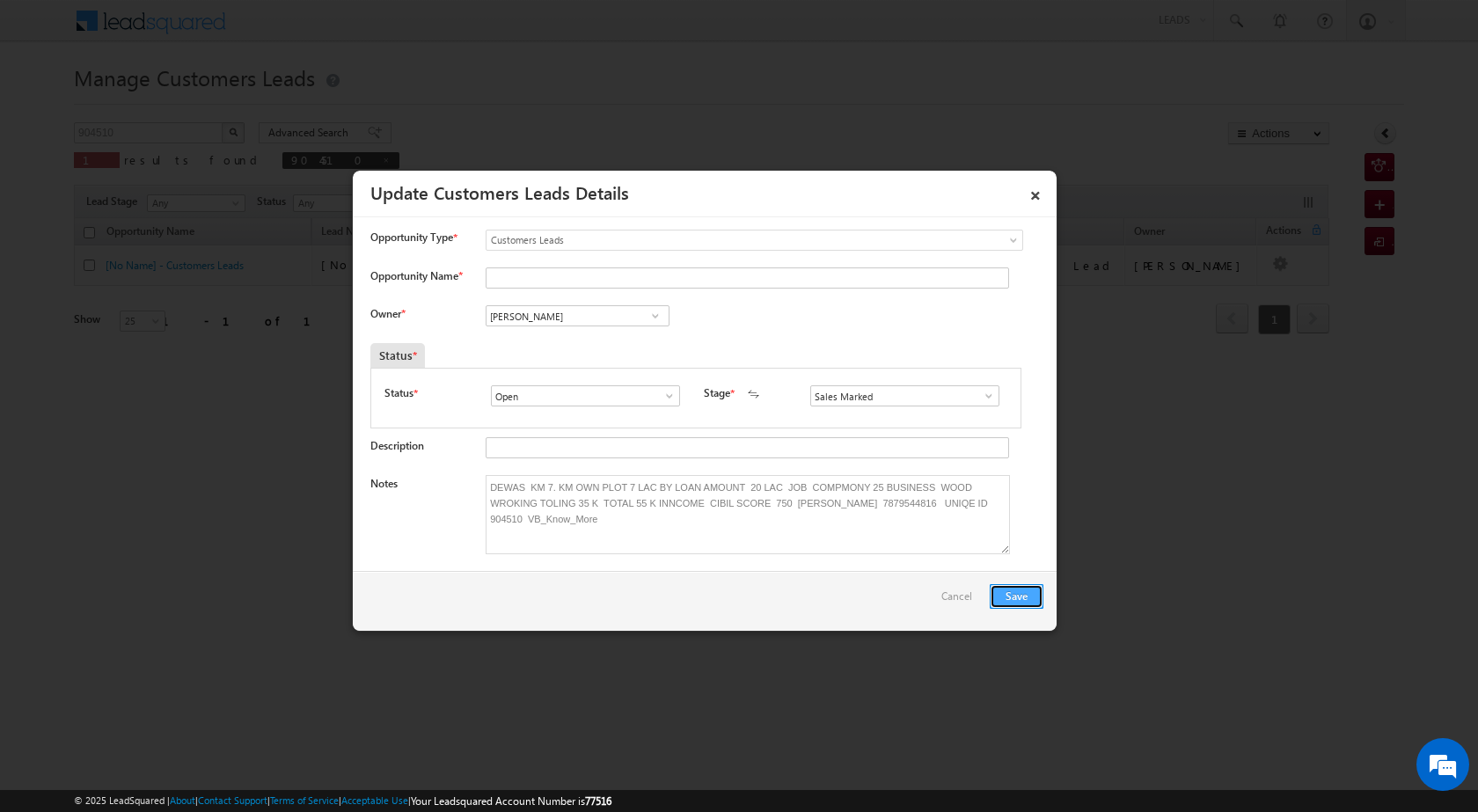
click at [1026, 591] on button "Save" at bounding box center [1017, 596] width 53 height 25
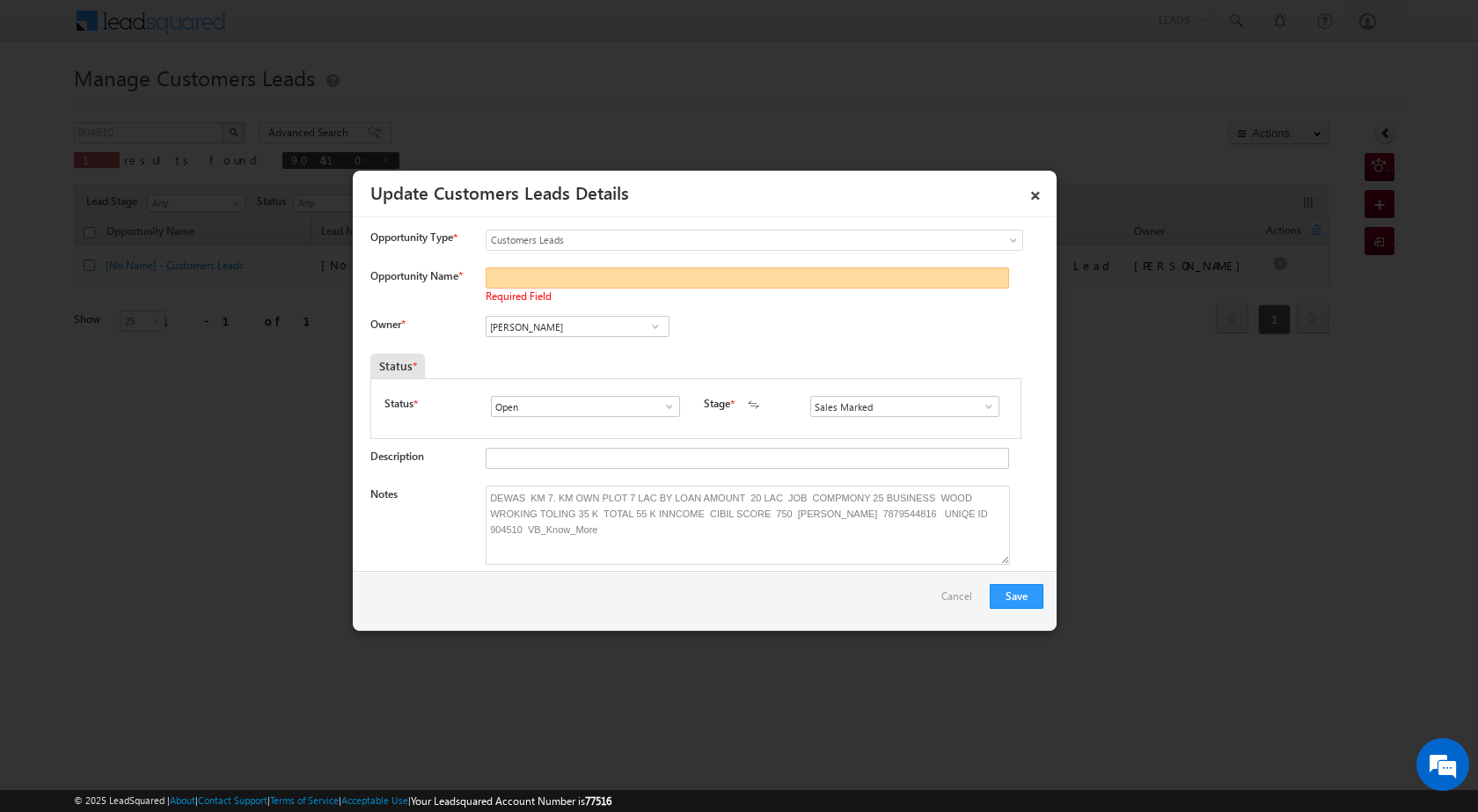
click at [571, 284] on input "Opportunity Name *" at bounding box center [748, 277] width 524 height 21
paste input "[PERSON_NAME]"
type input "[PERSON_NAME]"
click at [1034, 594] on button "Save" at bounding box center [1017, 596] width 53 height 25
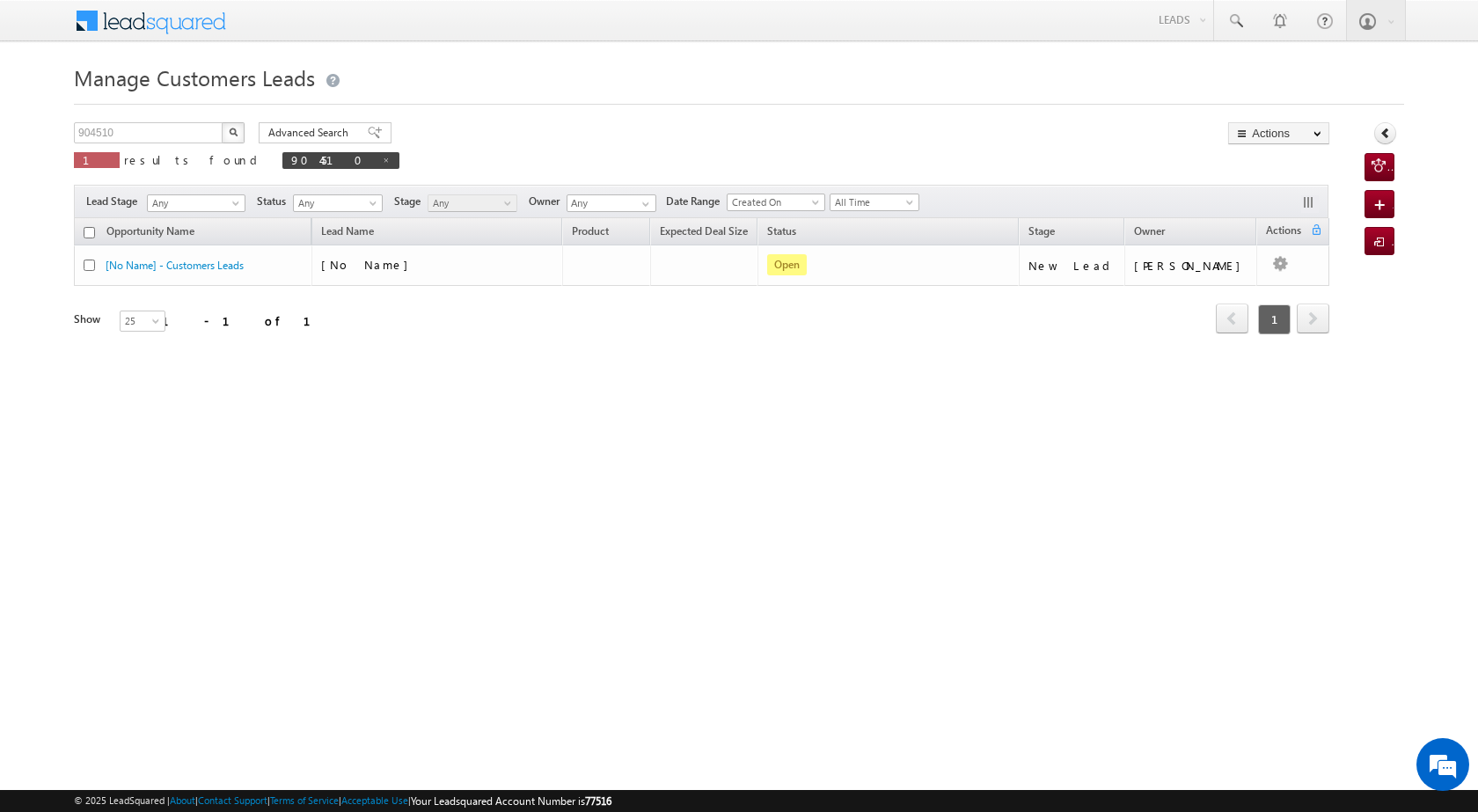
click at [157, 121] on div "Manage Customers Leads Customers Leads updated successfully. 904510 X 1 results…" at bounding box center [739, 278] width 1330 height 440
drag, startPoint x: 119, startPoint y: 130, endPoint x: 66, endPoint y: 125, distance: 53.2
click at [66, 125] on body "Menu [PERSON_NAME] [PERSON_NAME] a2@ks erve." at bounding box center [739, 249] width 1478 height 499
